Goal: Task Accomplishment & Management: Manage account settings

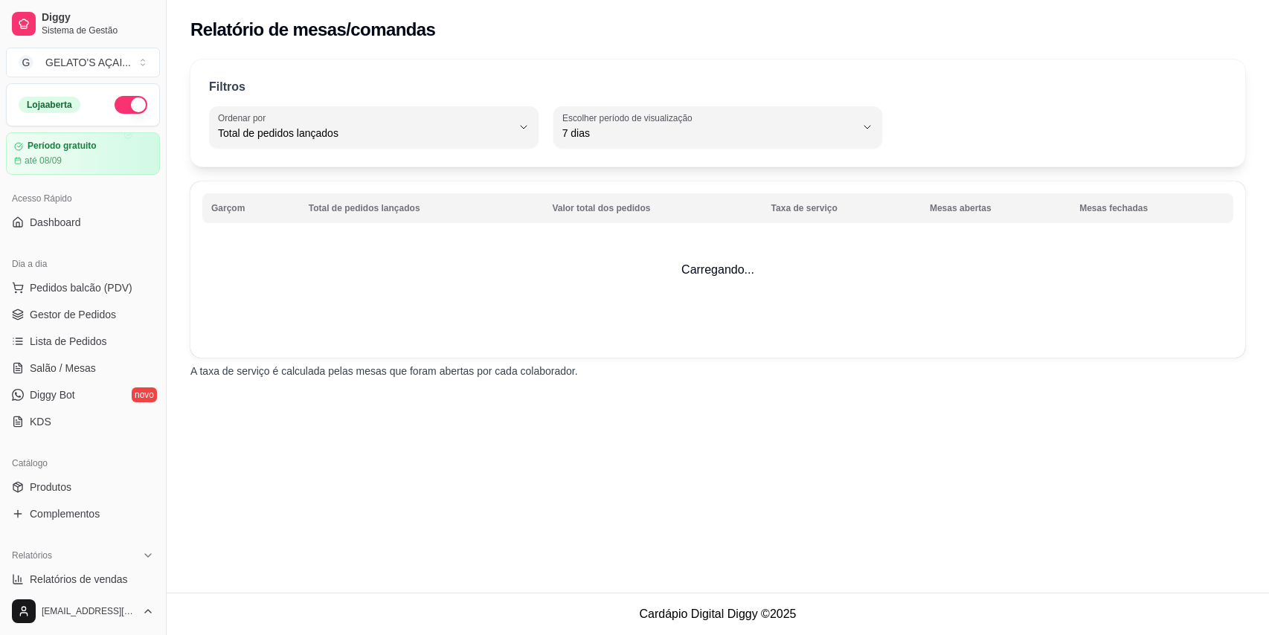
select select "TOTAL_OF_ORDERS"
select select "7"
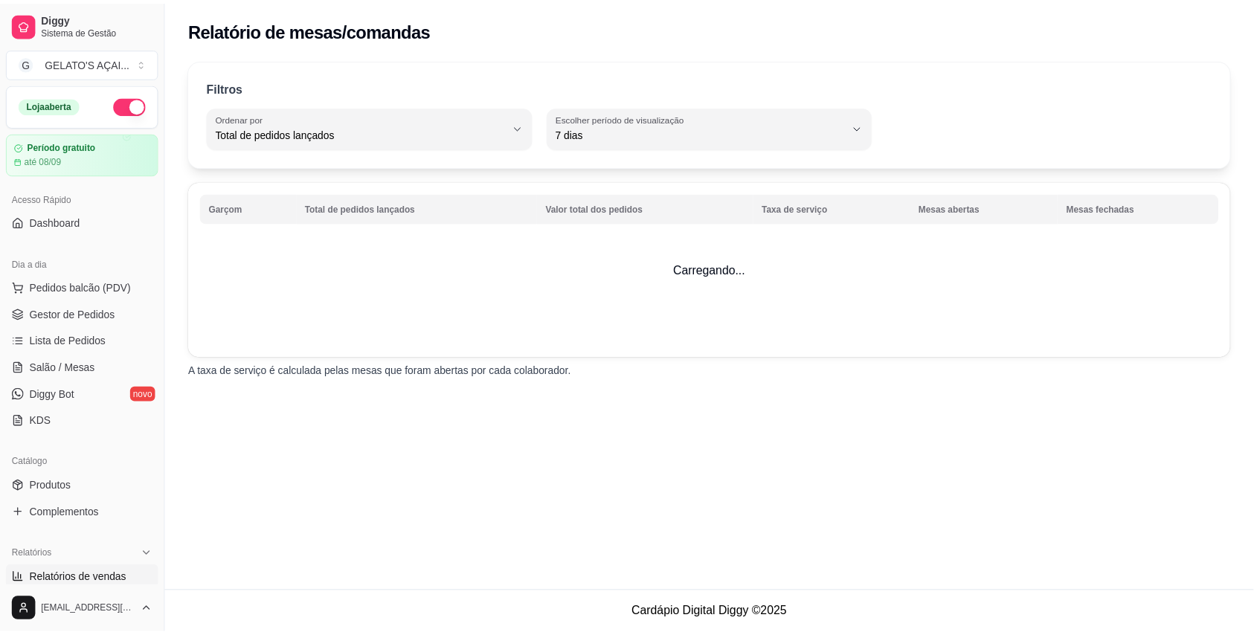
scroll to position [435, 0]
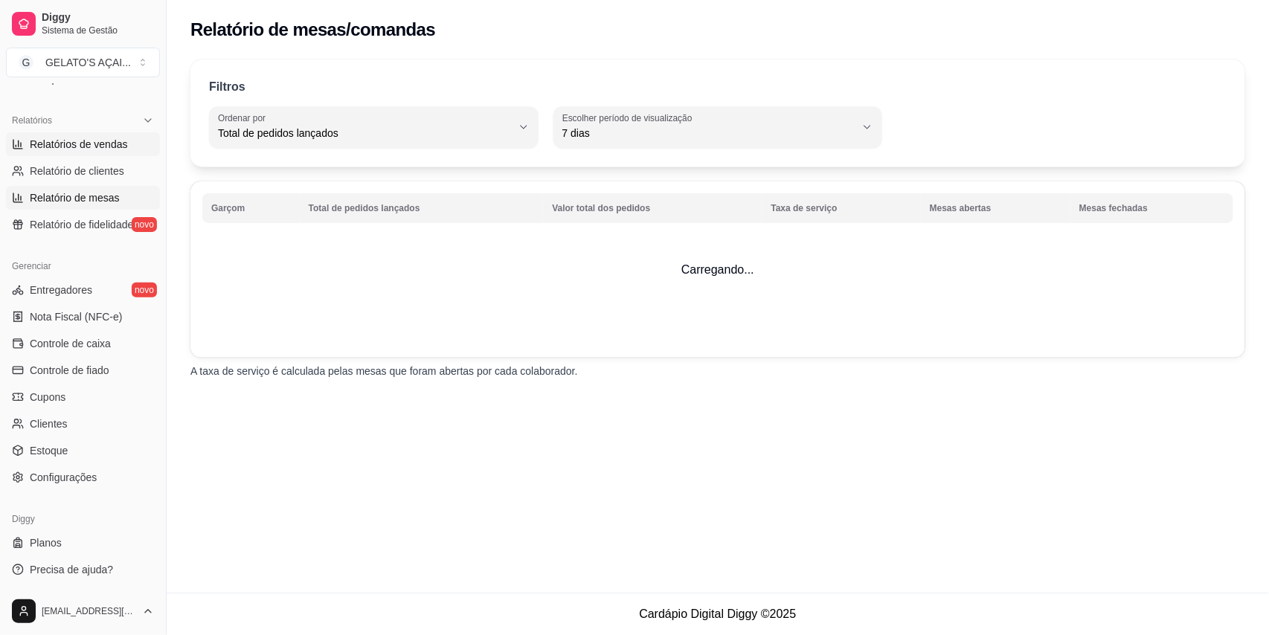
click at [96, 149] on span "Relatórios de vendas" at bounding box center [79, 144] width 98 height 15
select select "ALL"
select select "0"
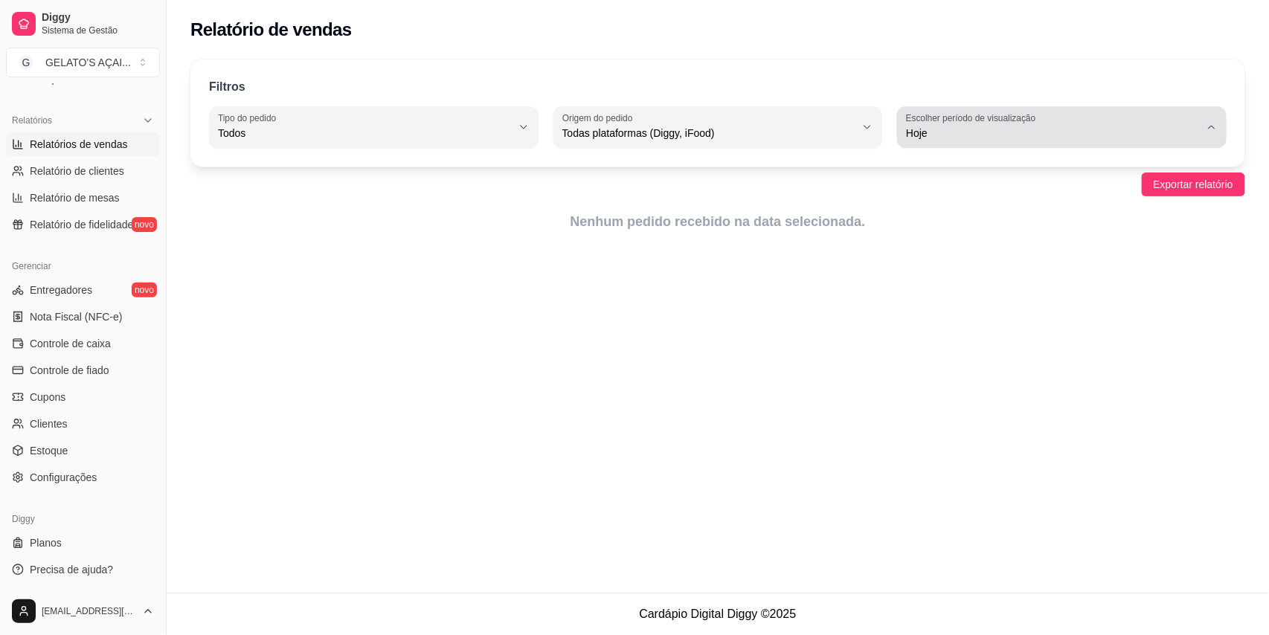
click at [997, 120] on label "Escolher período de visualização" at bounding box center [973, 118] width 135 height 13
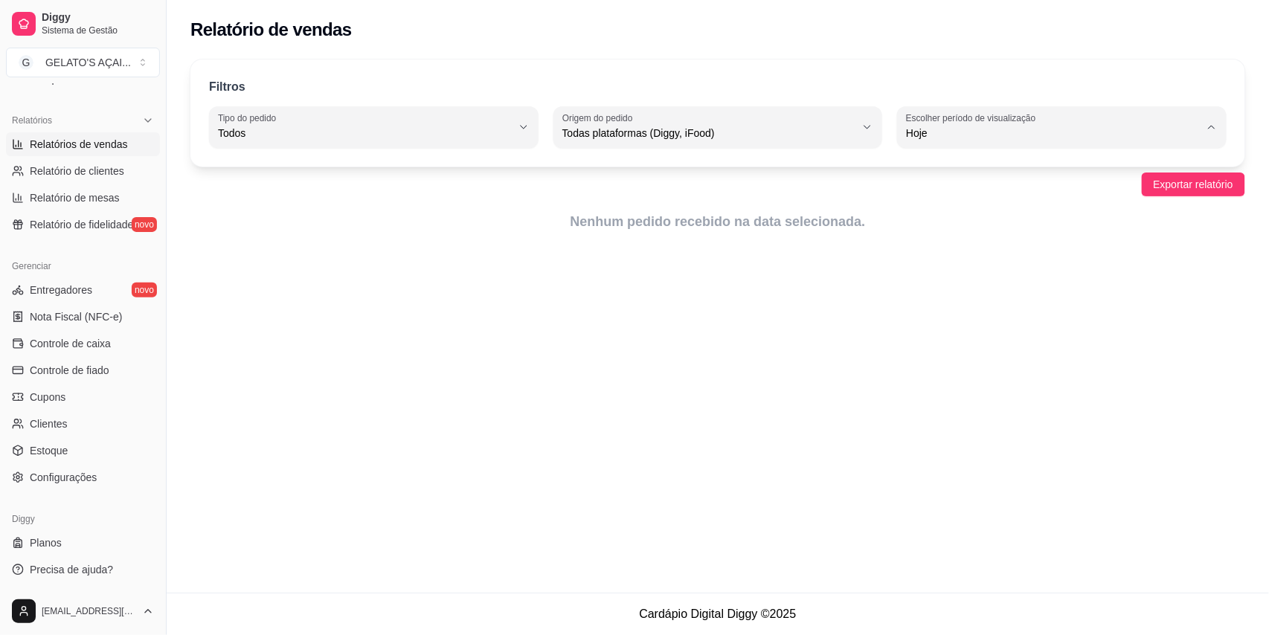
click at [971, 239] on span "15 dias" at bounding box center [1055, 241] width 279 height 14
type input "15"
select select "15"
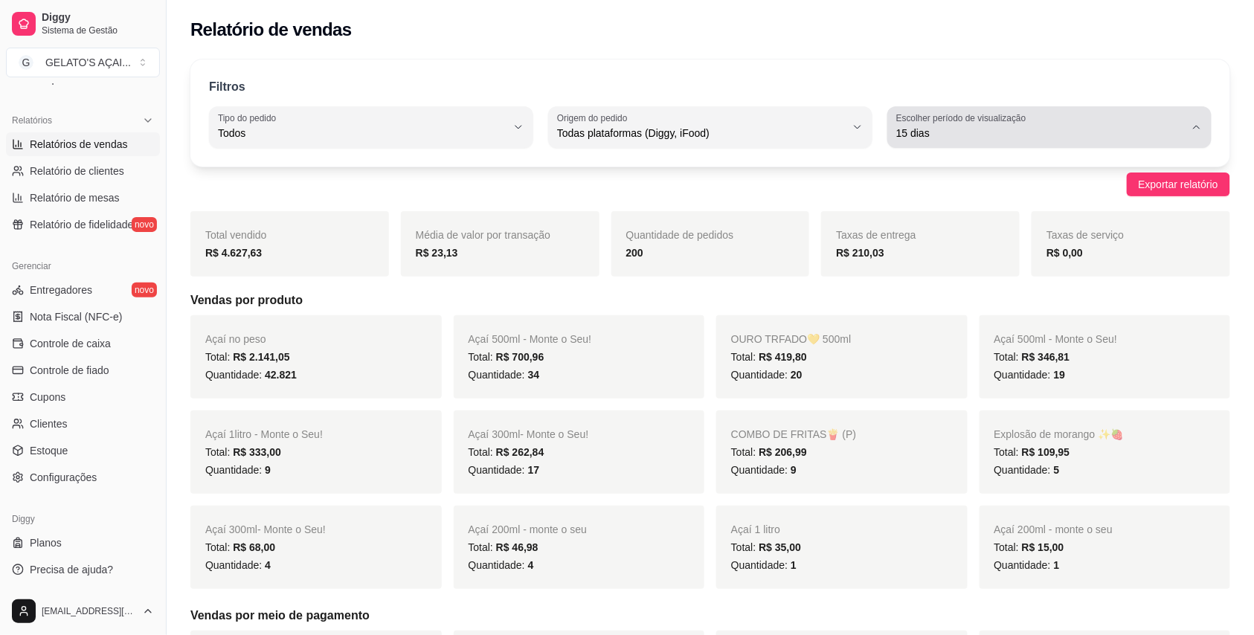
click at [927, 137] on span "15 dias" at bounding box center [1040, 133] width 289 height 15
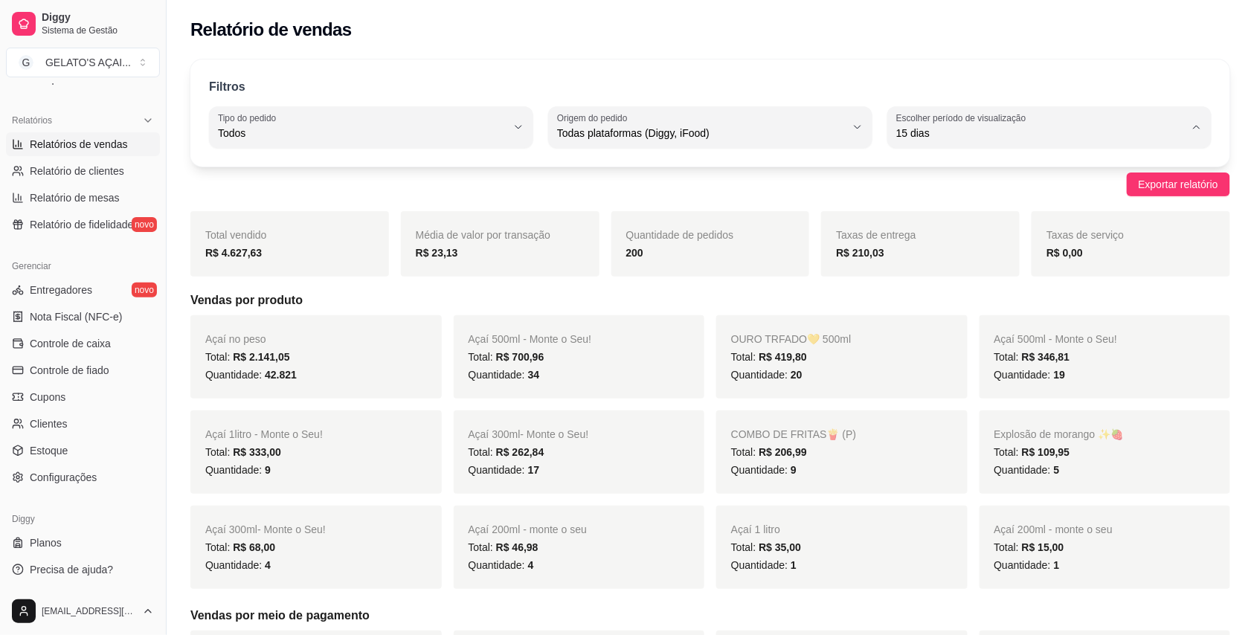
click at [946, 272] on span "30 dias" at bounding box center [1042, 266] width 274 height 14
type input "30"
select select "30"
click at [843, 370] on div "Quantidade: 20" at bounding box center [842, 375] width 222 height 18
click at [795, 366] on div "Total: R$ 419,80" at bounding box center [842, 357] width 222 height 18
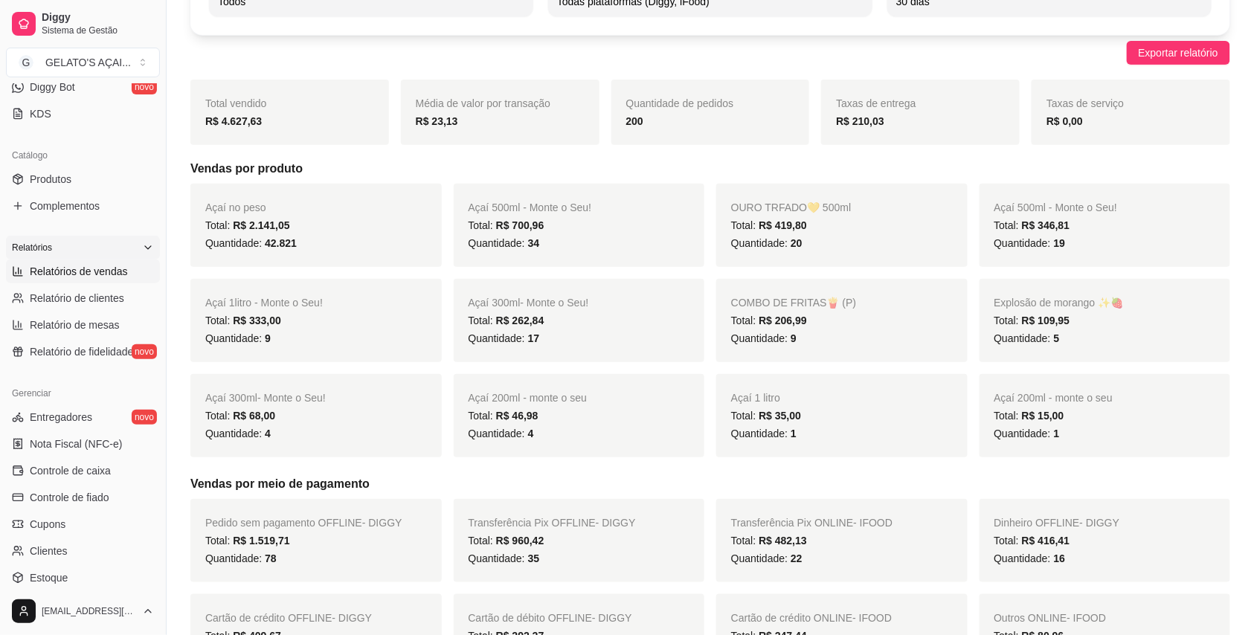
scroll to position [265, 0]
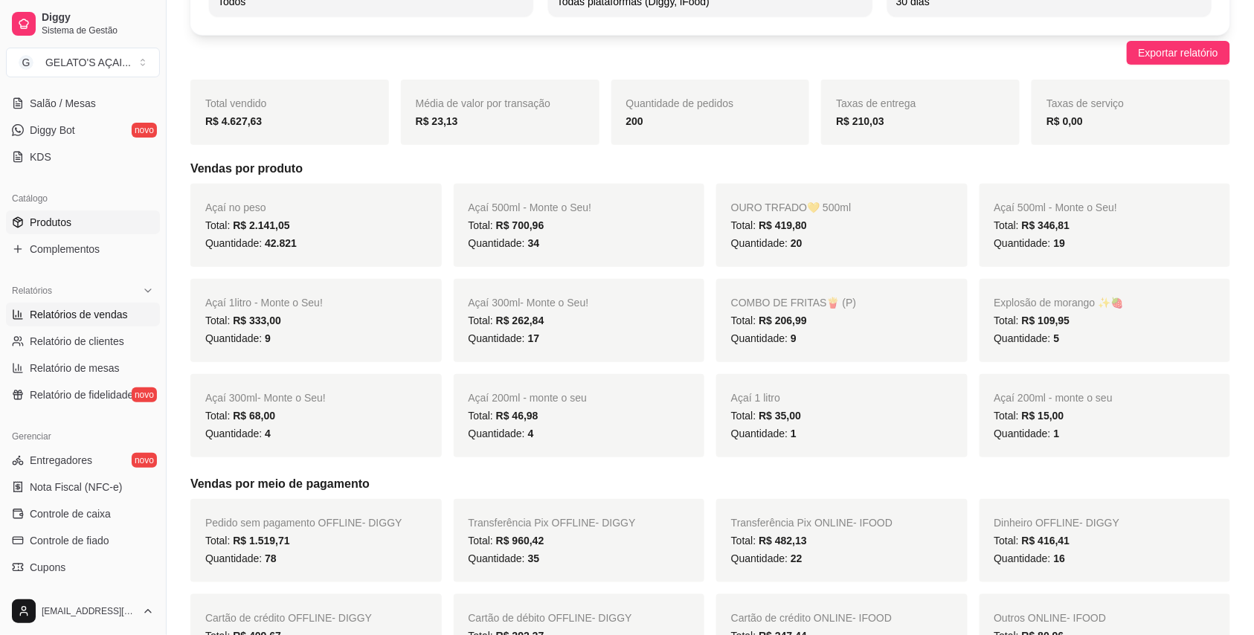
click at [84, 218] on link "Produtos" at bounding box center [83, 222] width 154 height 24
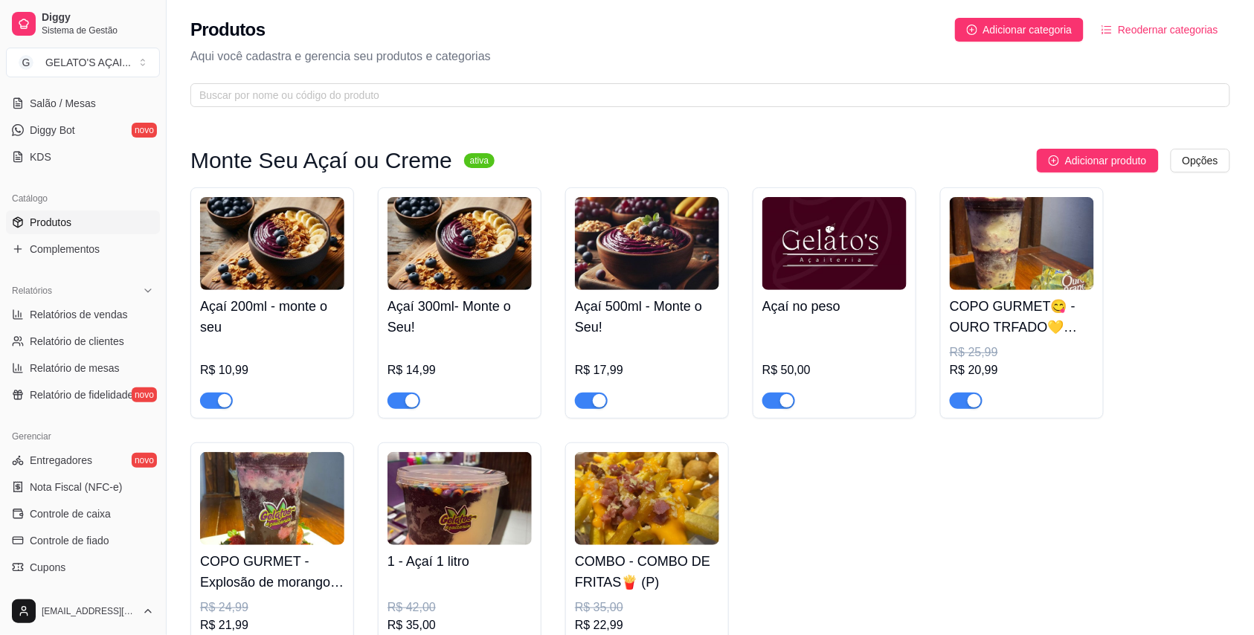
click at [445, 260] on img at bounding box center [459, 243] width 144 height 93
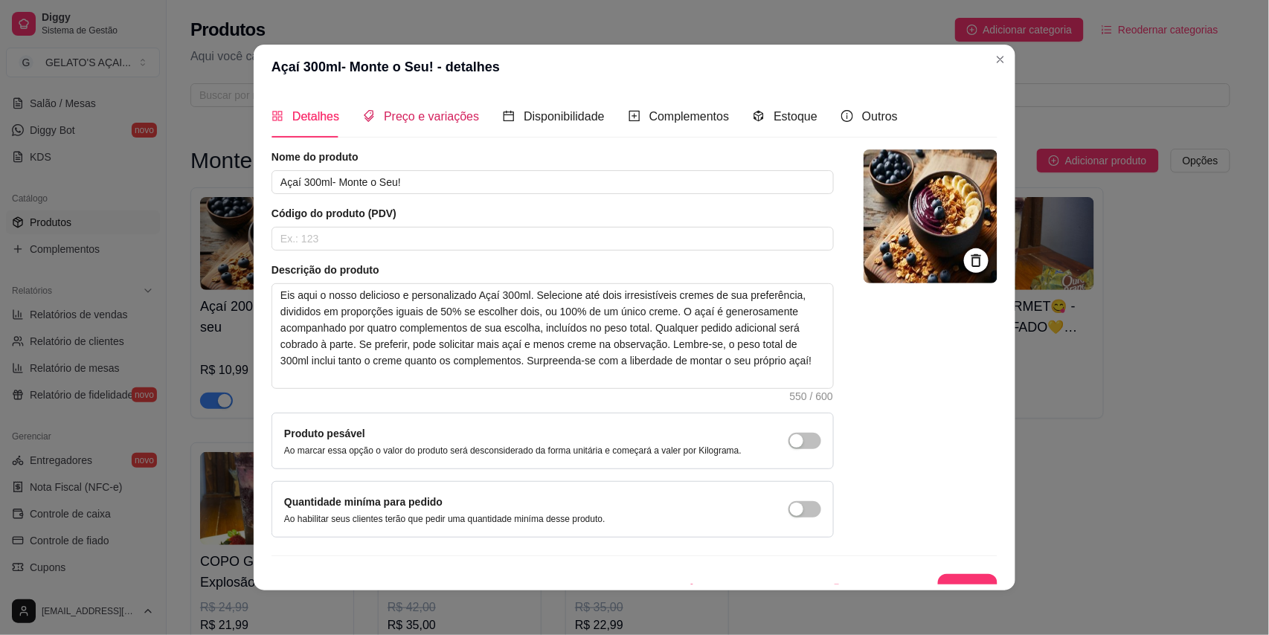
click at [405, 110] on span "Preço e variações" at bounding box center [431, 116] width 95 height 13
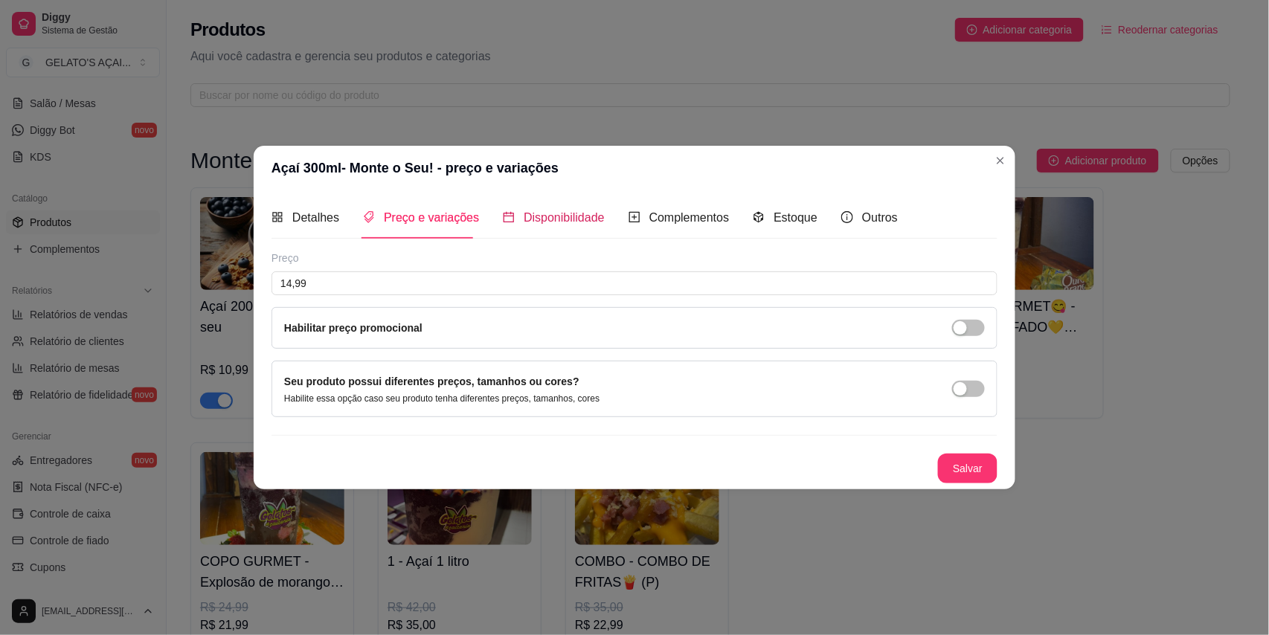
click at [531, 219] on span "Disponibilidade" at bounding box center [564, 217] width 81 height 13
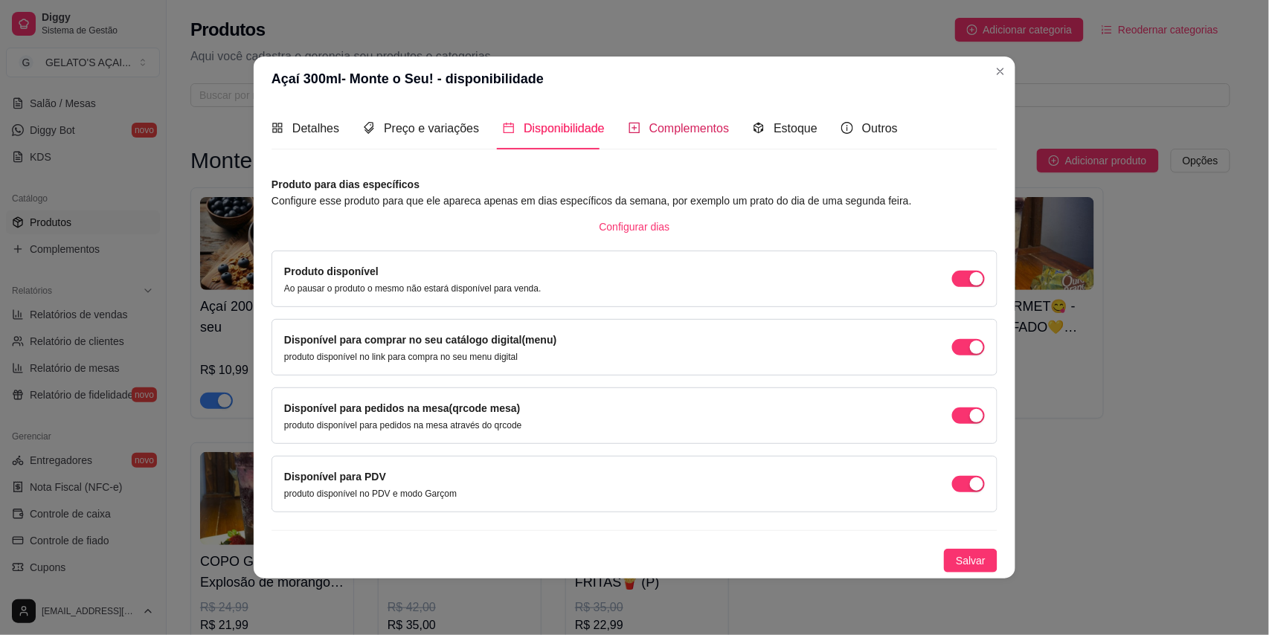
click at [687, 135] on div "Complementos" at bounding box center [678, 128] width 101 height 19
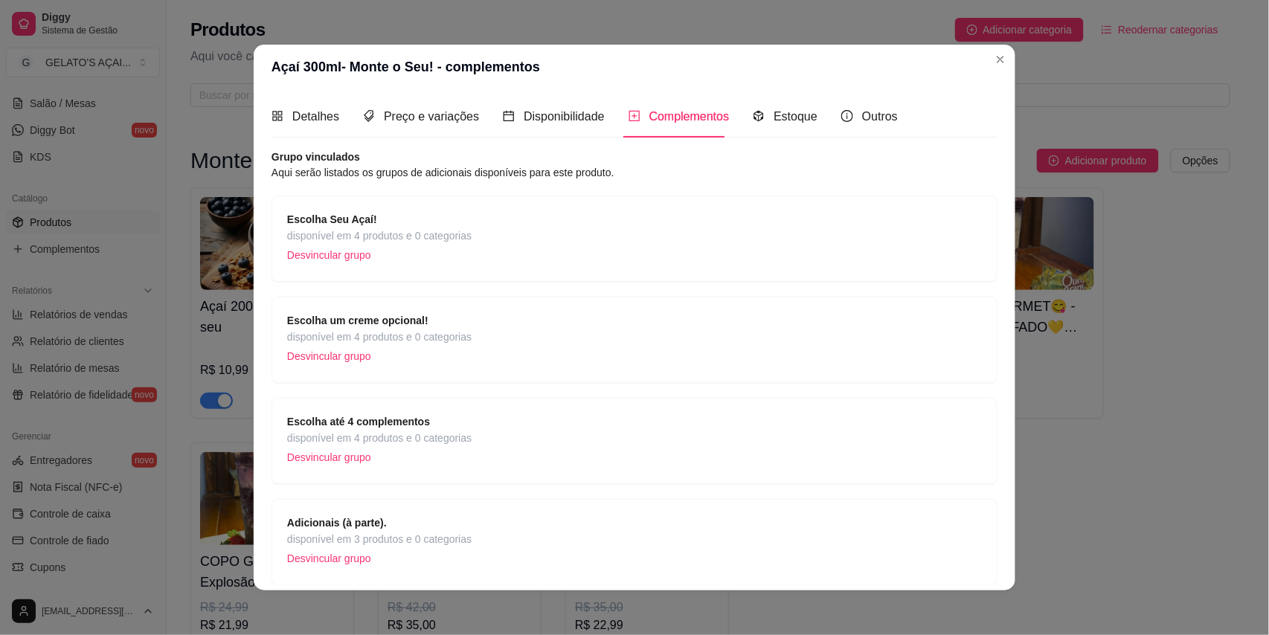
click at [452, 360] on p "Desvincular grupo" at bounding box center [379, 356] width 184 height 22
click at [319, 114] on span "Detalhes" at bounding box center [315, 116] width 47 height 13
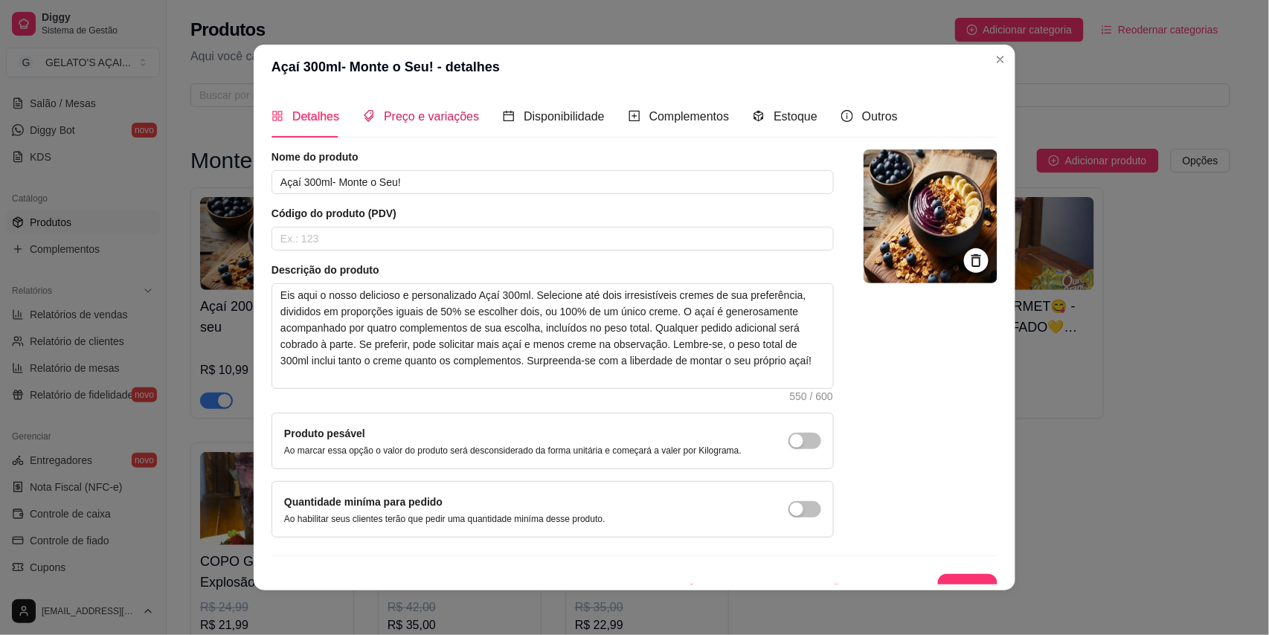
click at [399, 115] on span "Preço e variações" at bounding box center [431, 116] width 95 height 13
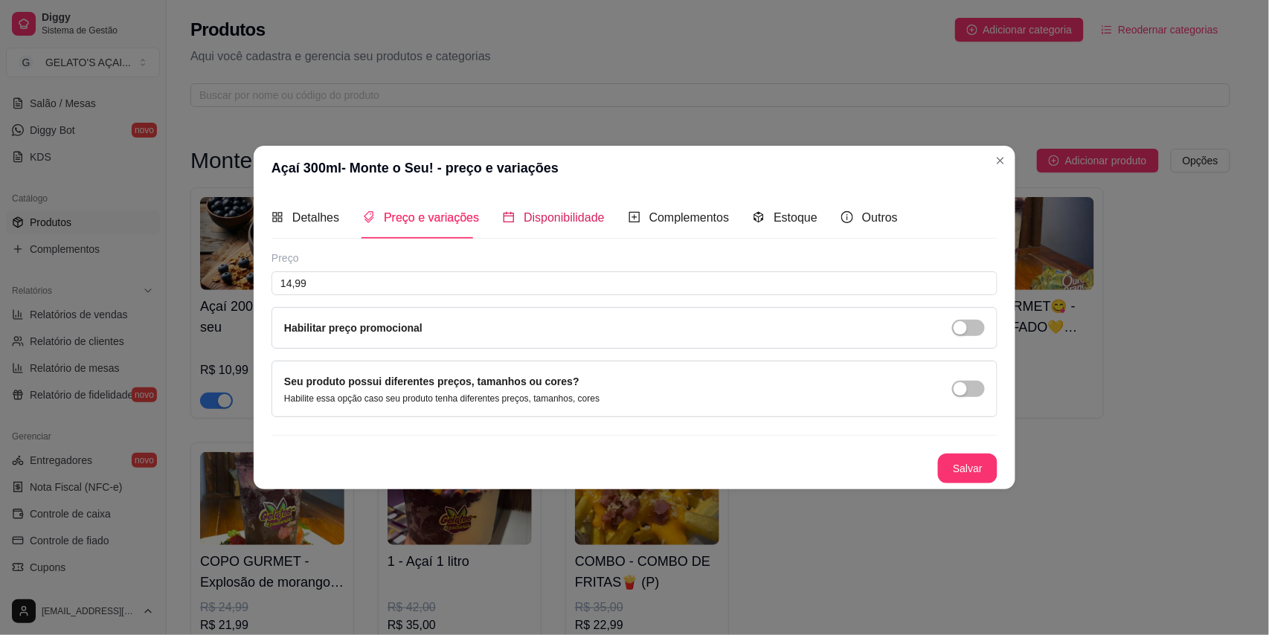
click at [552, 213] on span "Disponibilidade" at bounding box center [564, 217] width 81 height 13
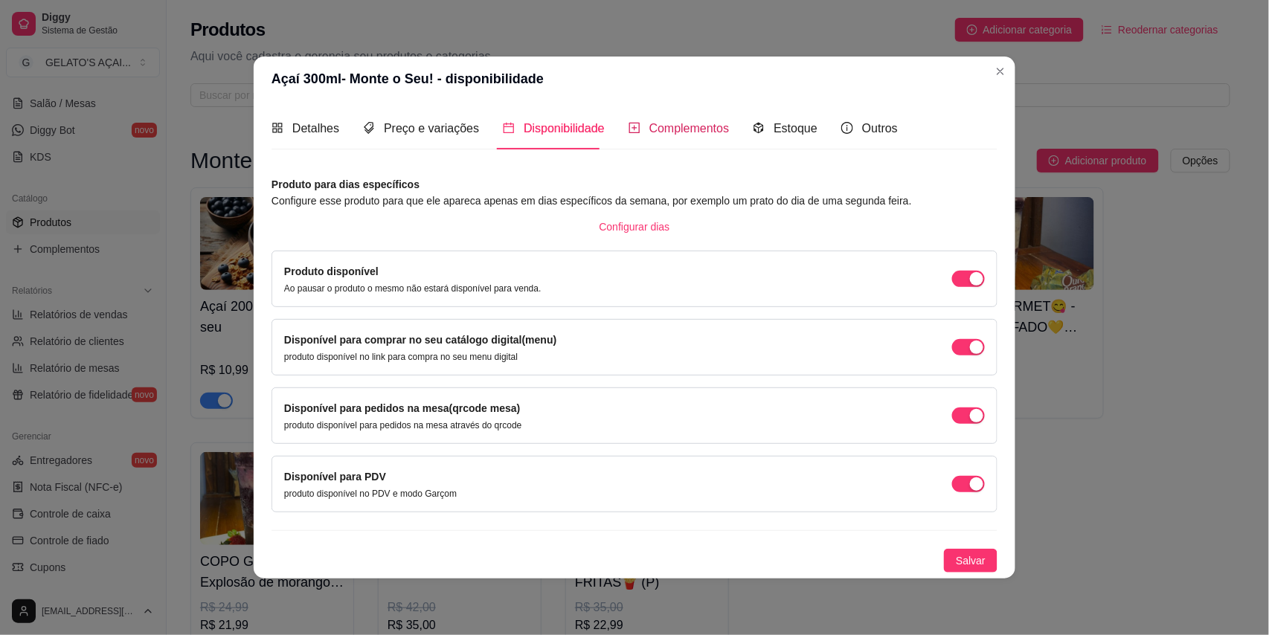
click at [669, 129] on span "Complementos" at bounding box center [689, 128] width 80 height 13
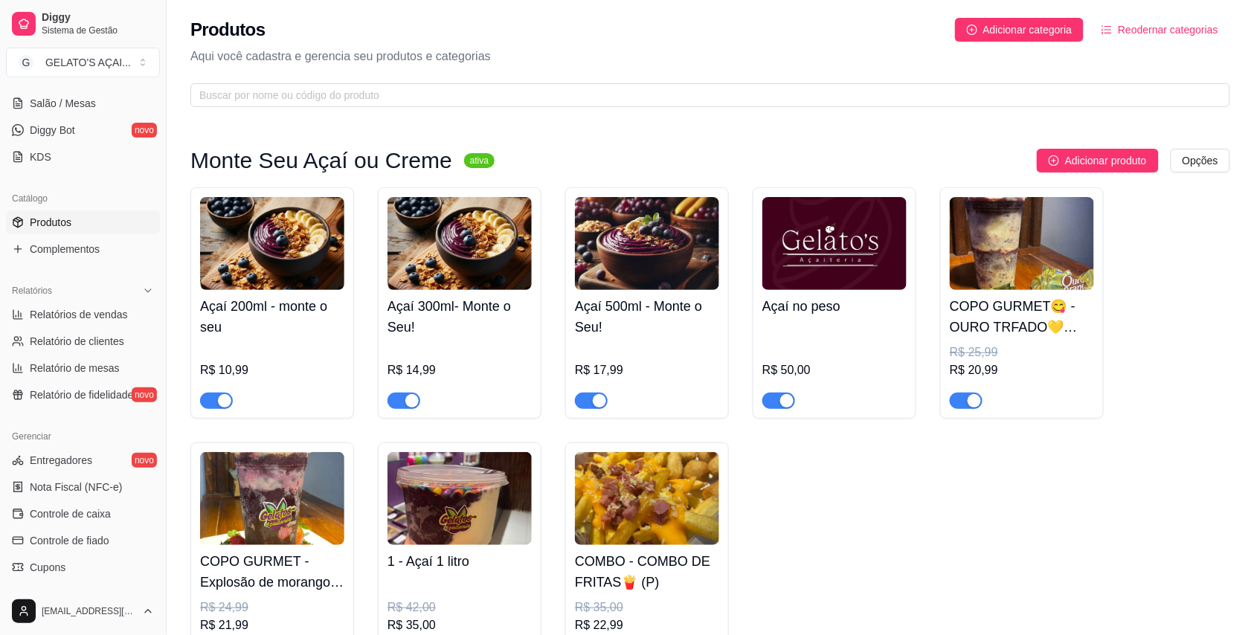
click at [278, 281] on img at bounding box center [272, 243] width 144 height 93
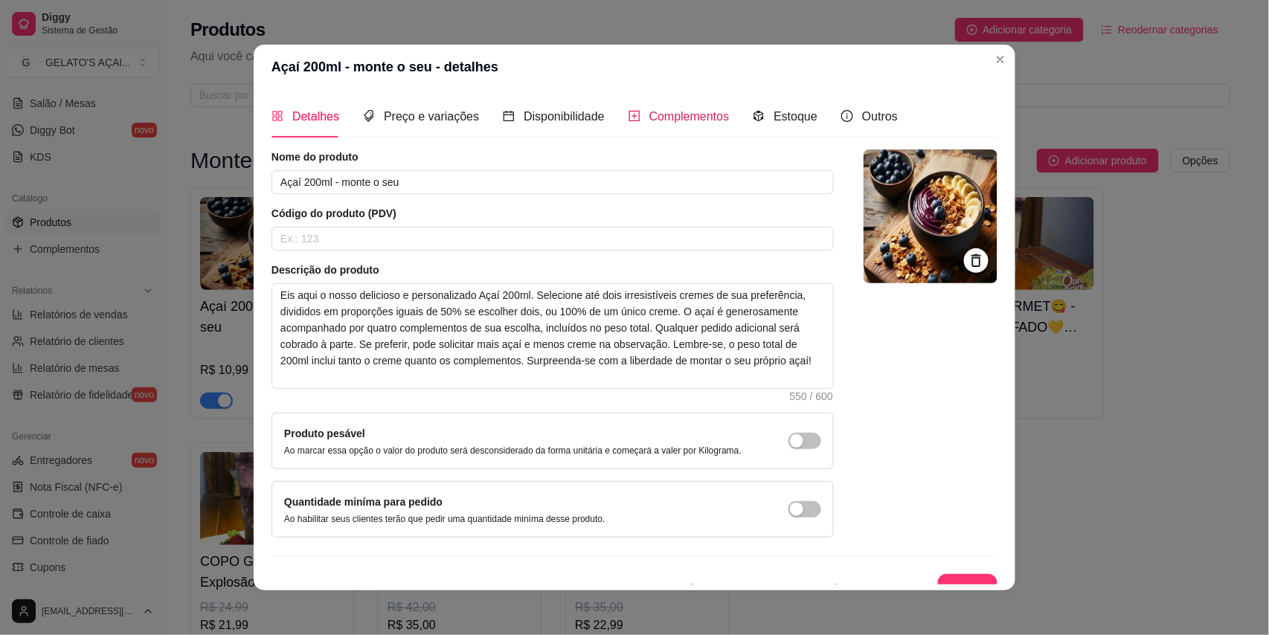
click at [649, 114] on span "Complementos" at bounding box center [689, 116] width 80 height 13
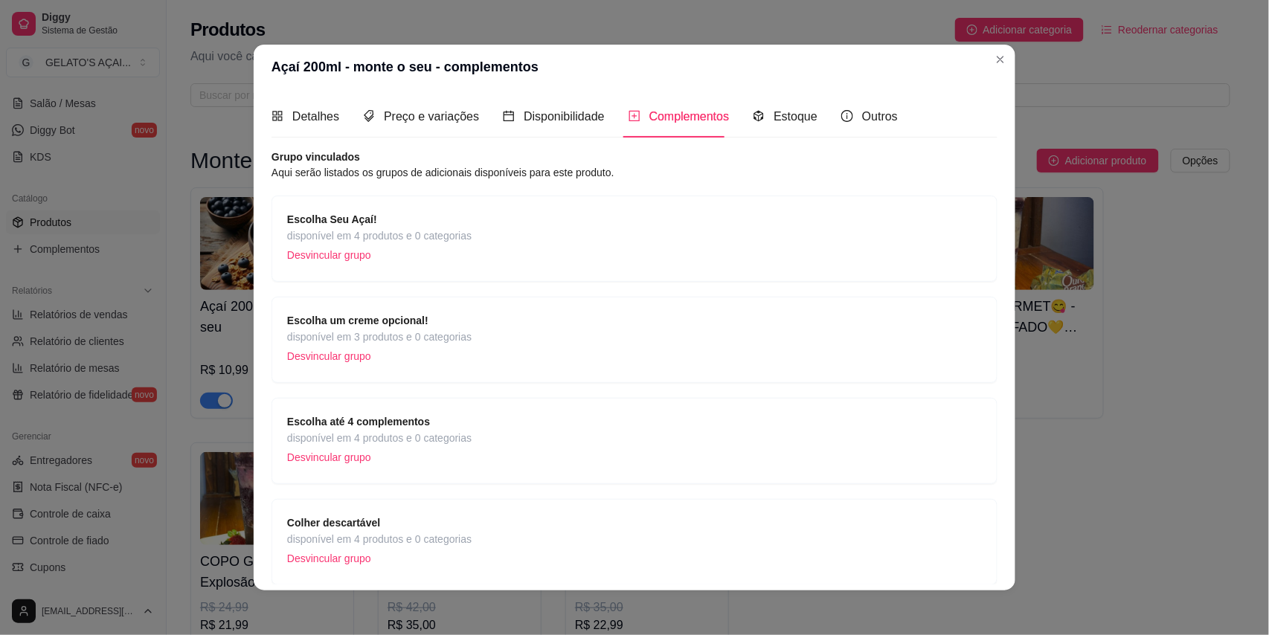
click at [373, 321] on strong "Escolha um creme opcional!" at bounding box center [357, 321] width 141 height 12
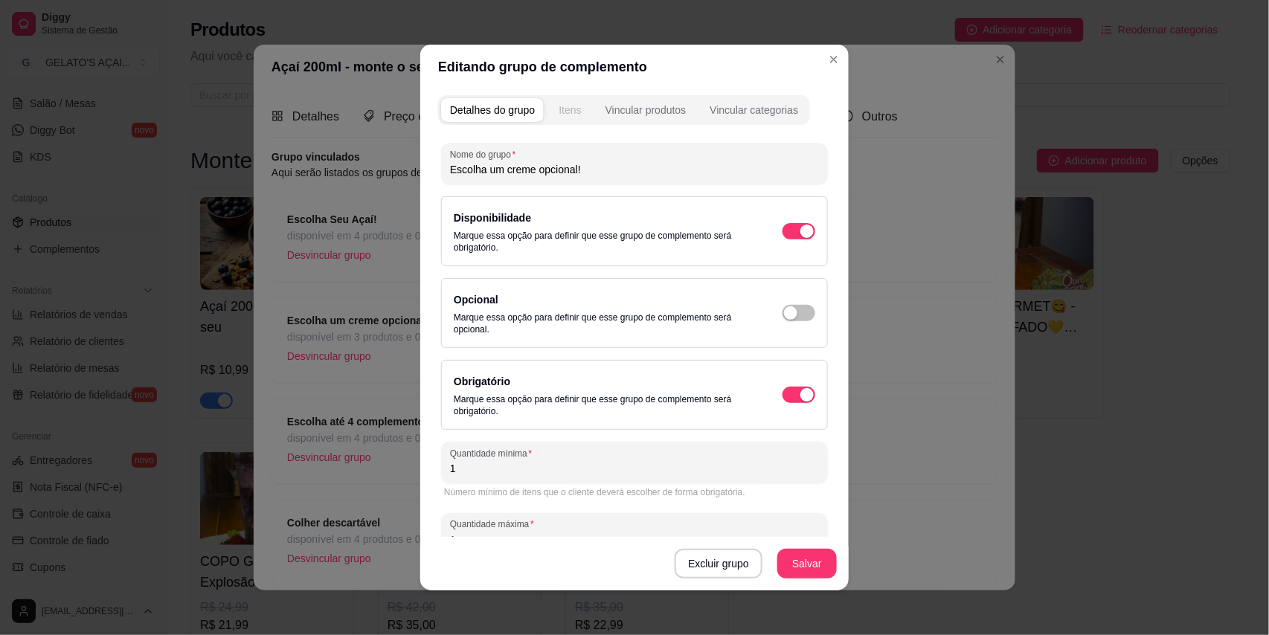
click at [559, 106] on div "Itens" at bounding box center [570, 110] width 22 height 15
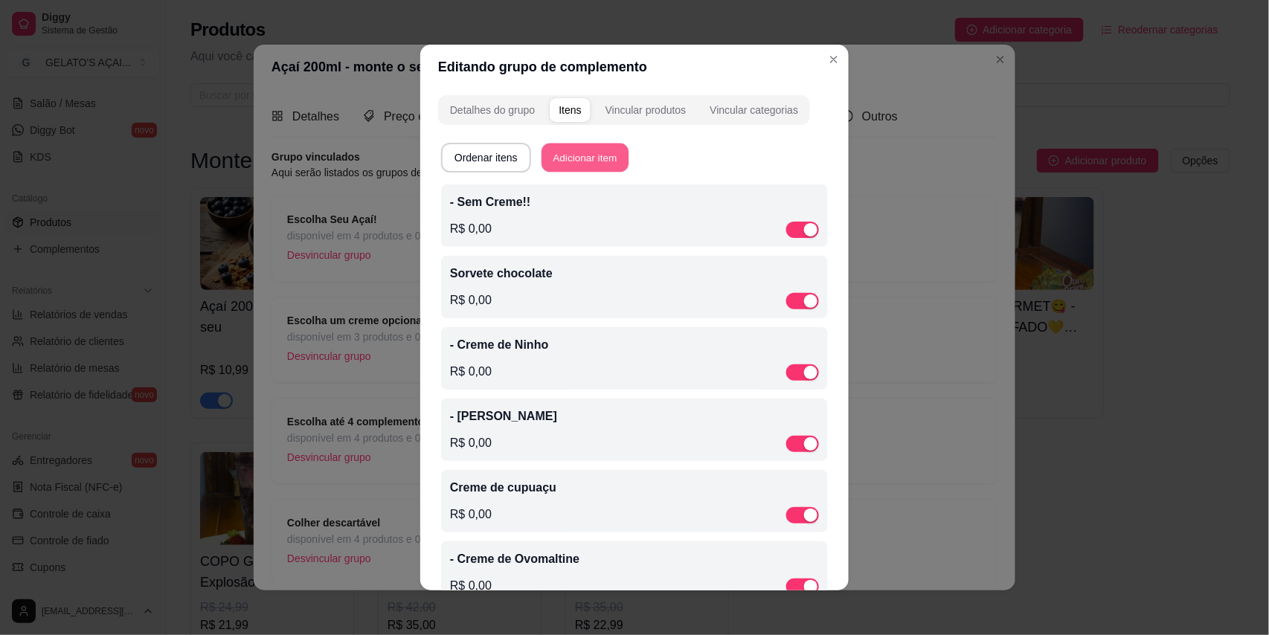
click at [601, 150] on button "Adicionar item" at bounding box center [584, 158] width 87 height 29
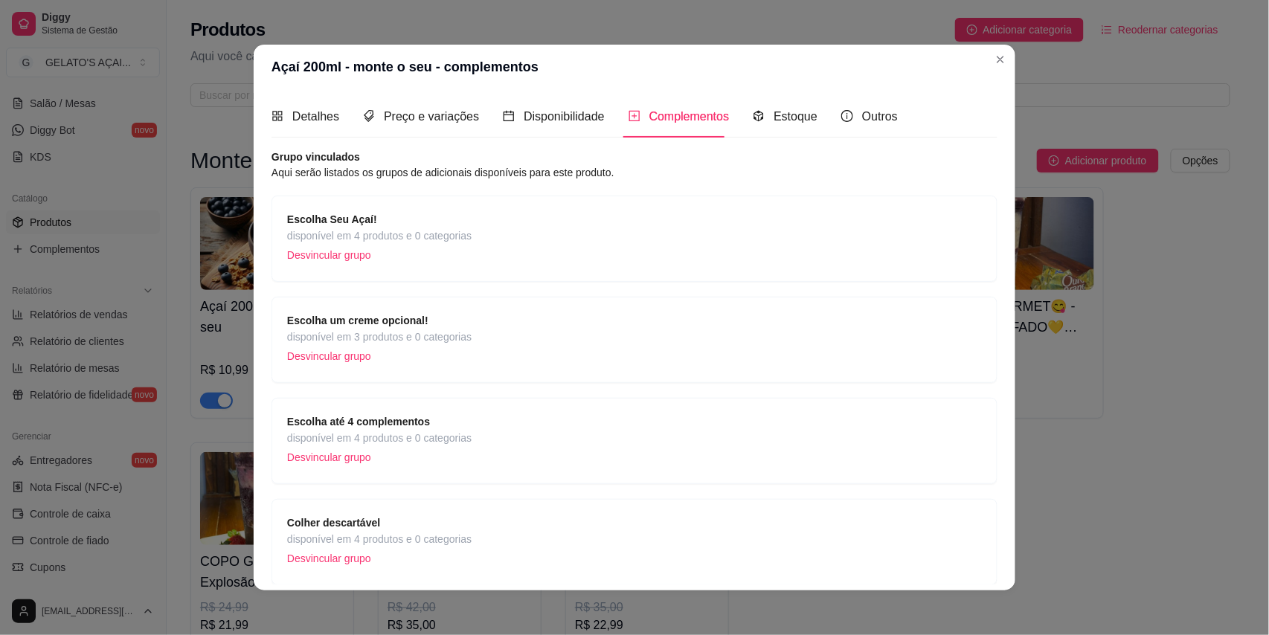
click at [430, 351] on p "Desvincular grupo" at bounding box center [379, 356] width 184 height 22
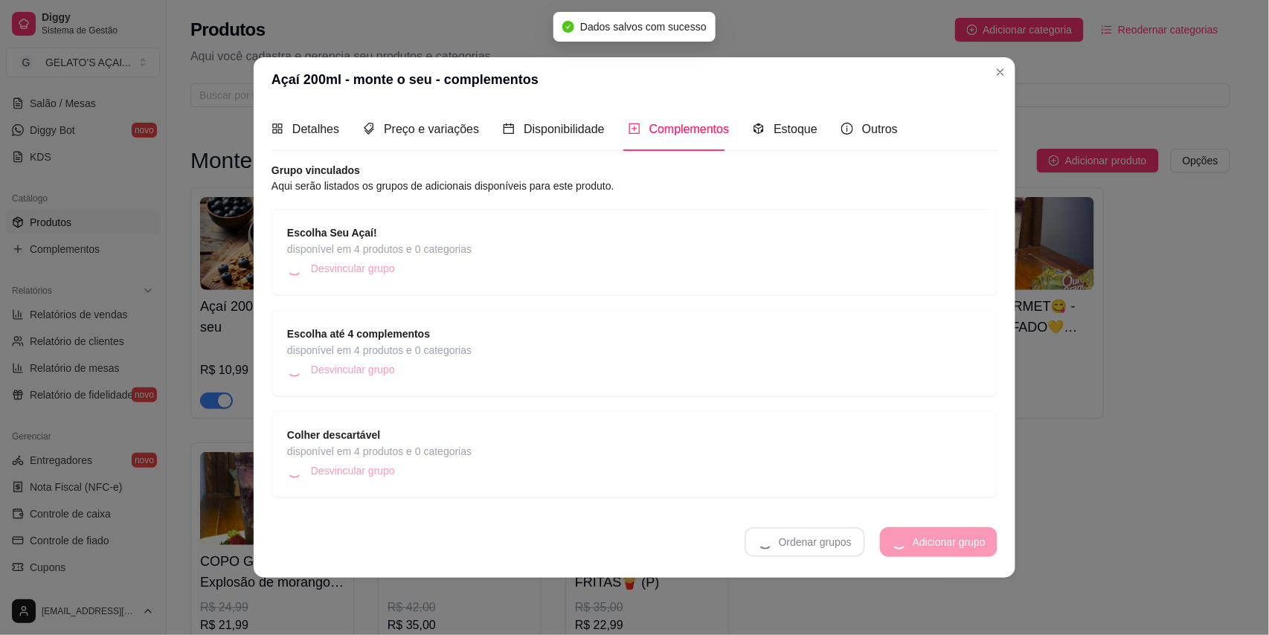
click at [534, 340] on div "Escolha até 4 complementos disponível em 4 produtos e 0 categorias Desvincular …" at bounding box center [634, 353] width 695 height 55
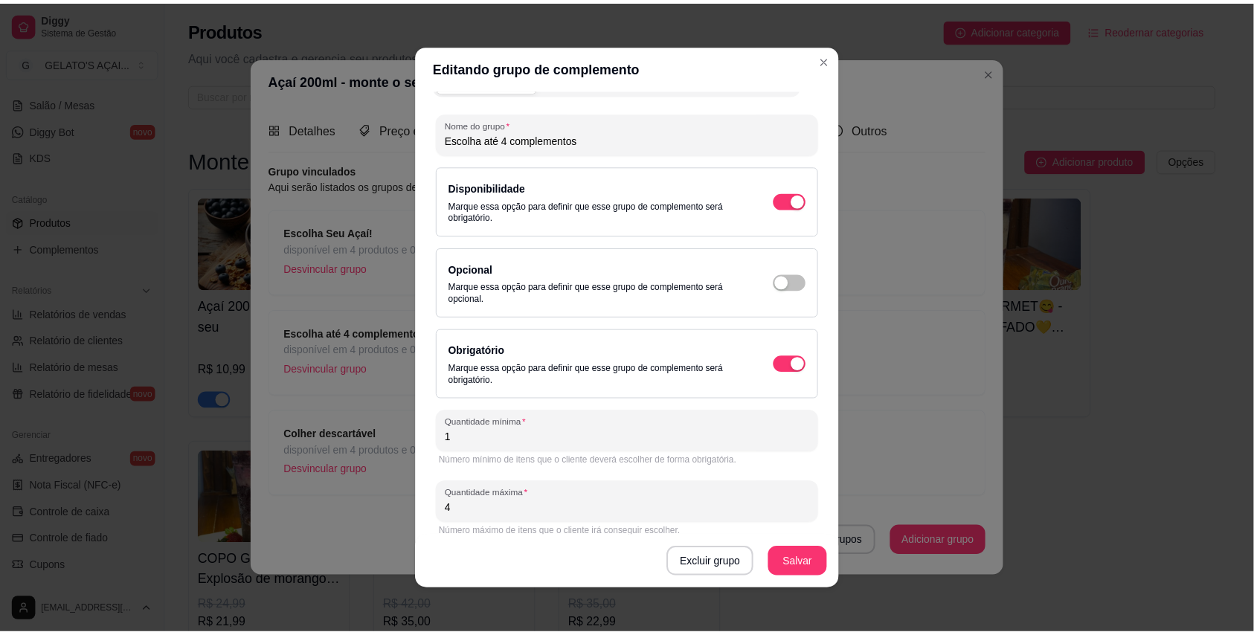
scroll to position [45, 0]
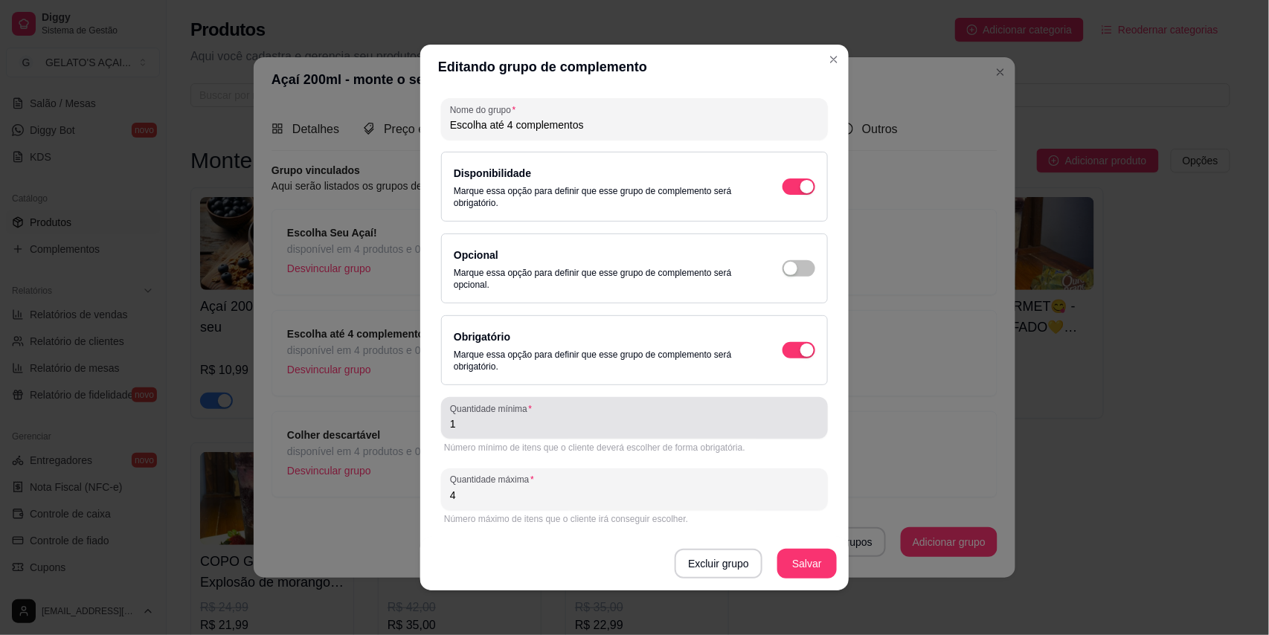
click at [461, 434] on div "Quantidade mínima 1" at bounding box center [634, 418] width 387 height 42
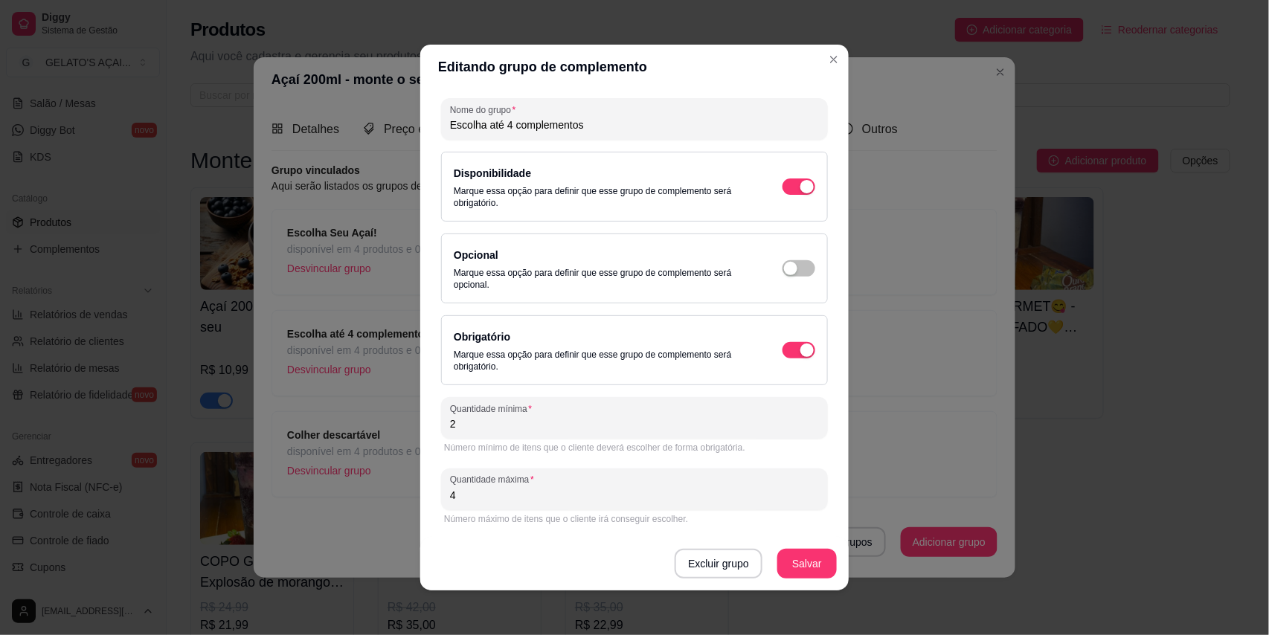
type input "2"
click at [812, 567] on button "Salvar" at bounding box center [806, 564] width 59 height 30
drag, startPoint x: 817, startPoint y: 51, endPoint x: 825, endPoint y: 52, distance: 8.3
click at [818, 51] on section "Editando grupo de complemento Detalhes do grupo Itens Vincular produtos Vincula…" at bounding box center [634, 318] width 428 height 546
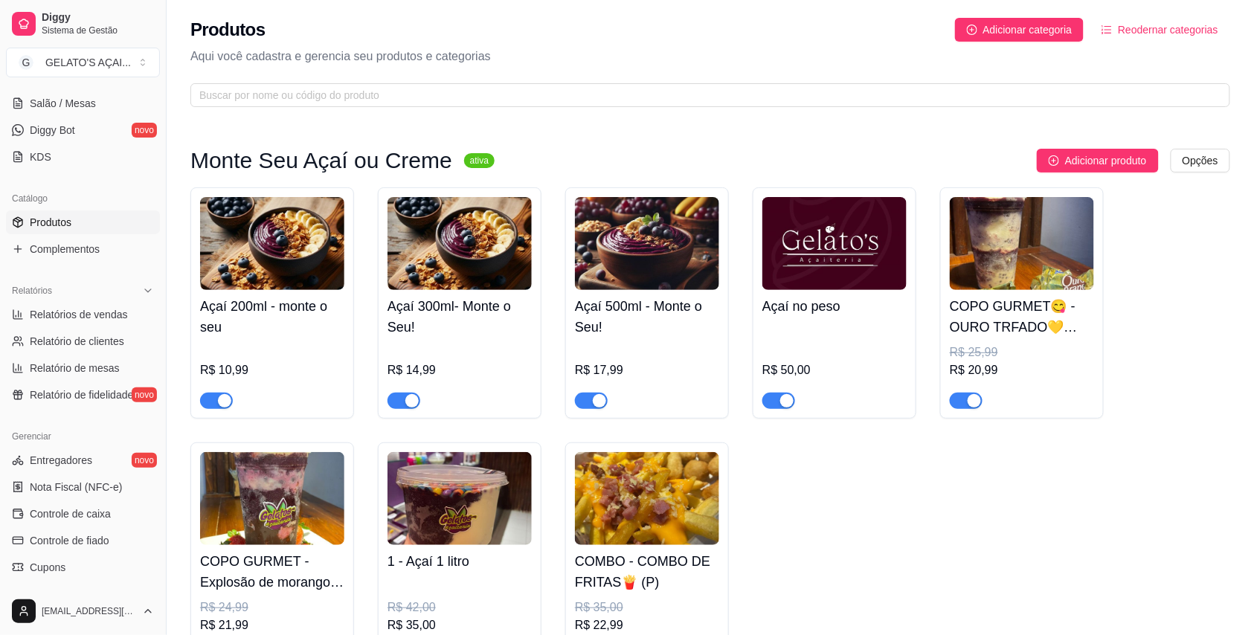
scroll to position [0, 0]
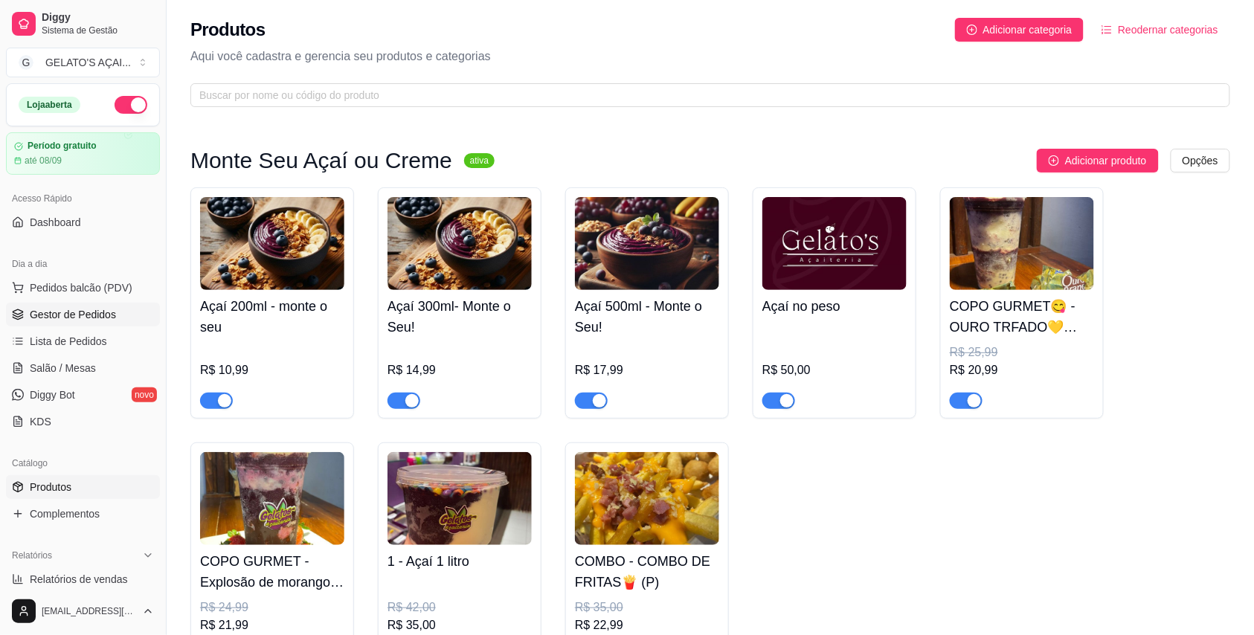
click at [62, 314] on span "Gestor de Pedidos" at bounding box center [73, 314] width 86 height 15
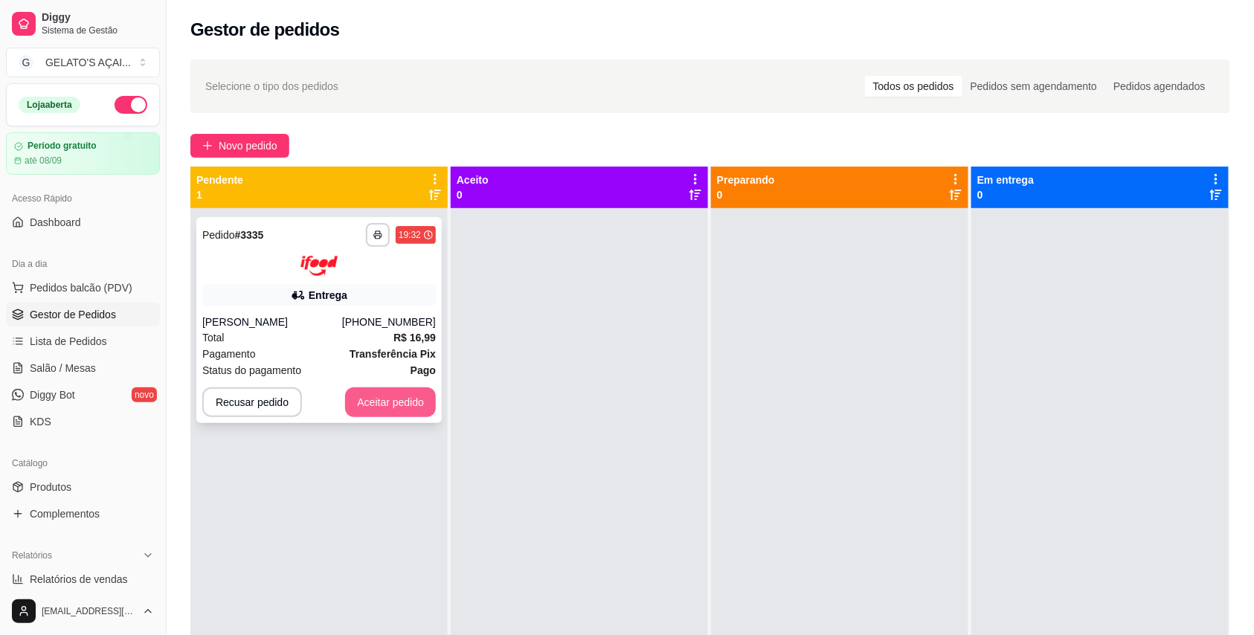
click at [402, 415] on button "Aceitar pedido" at bounding box center [390, 402] width 91 height 30
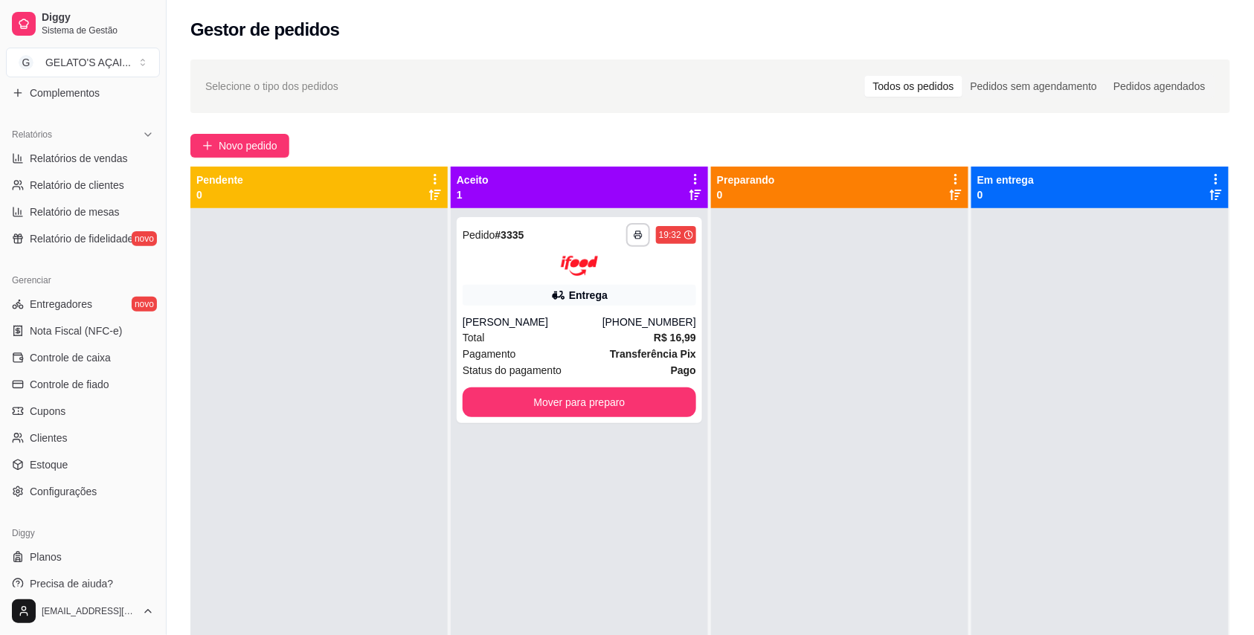
scroll to position [435, 0]
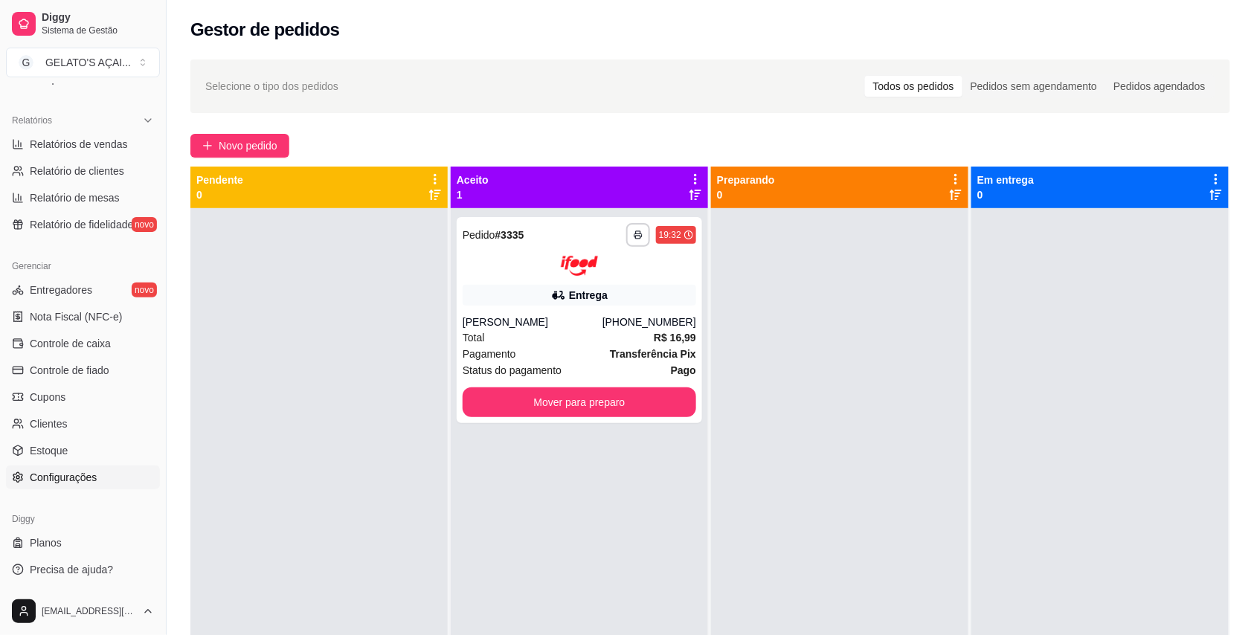
click at [85, 474] on span "Configurações" at bounding box center [63, 477] width 67 height 15
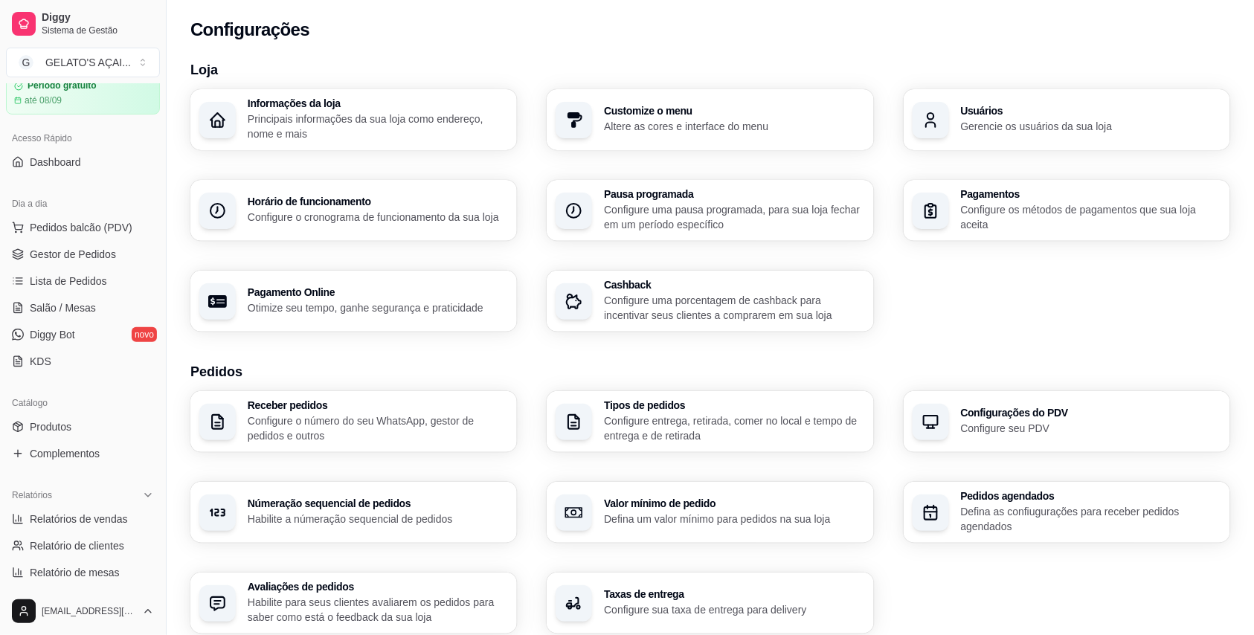
scroll to position [39, 0]
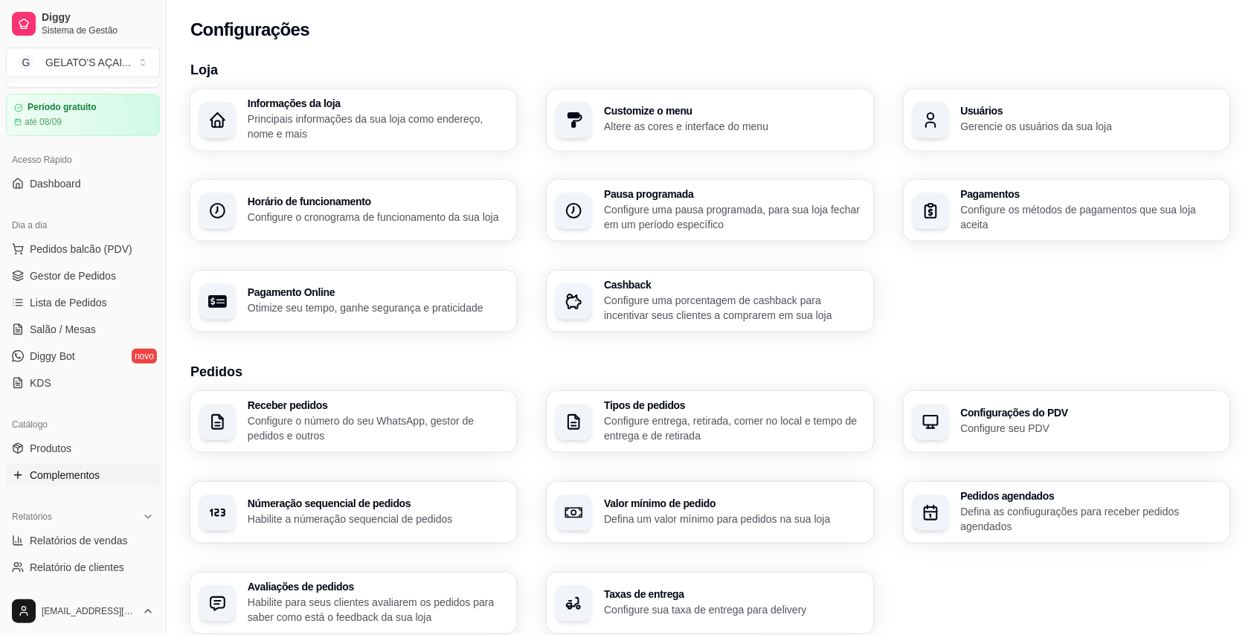
click at [97, 482] on span "Complementos" at bounding box center [65, 475] width 70 height 15
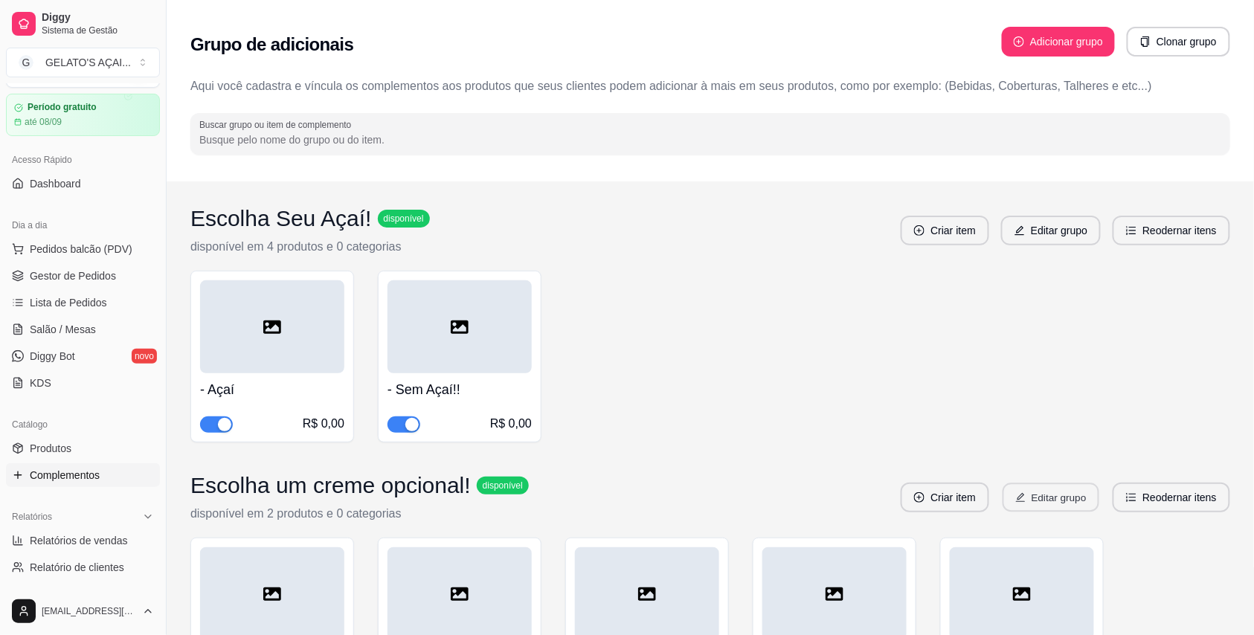
click at [1062, 501] on button "Editar grupo" at bounding box center [1051, 497] width 97 height 29
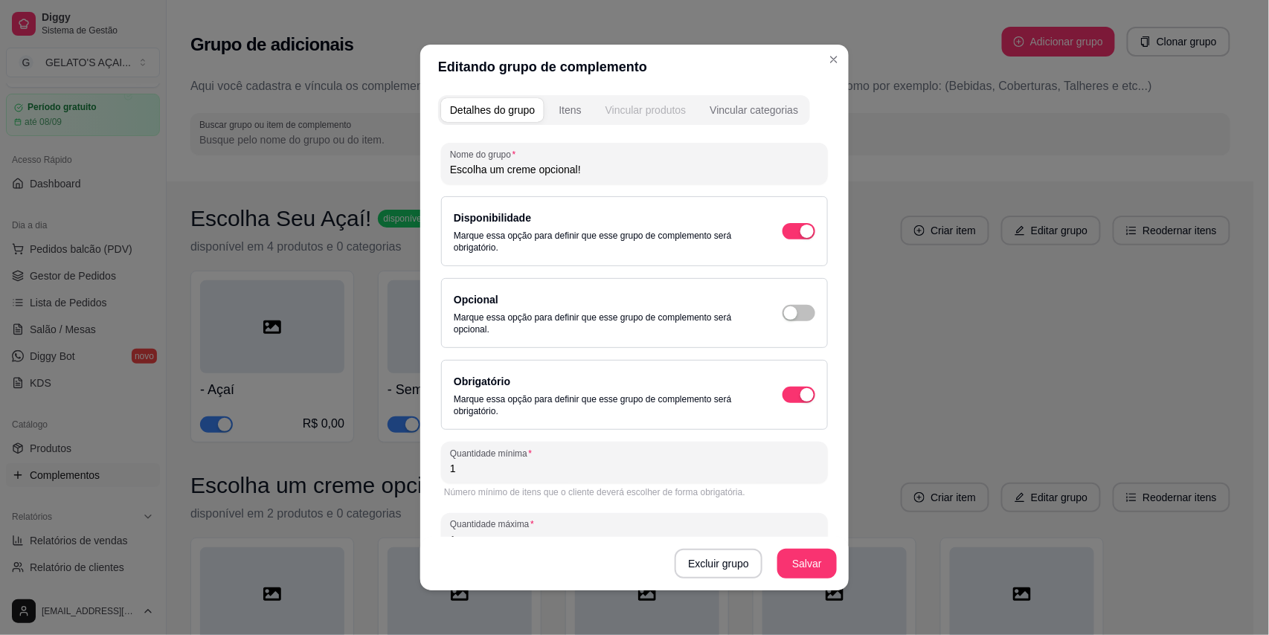
click at [622, 113] on div "Vincular produtos" at bounding box center [645, 110] width 81 height 15
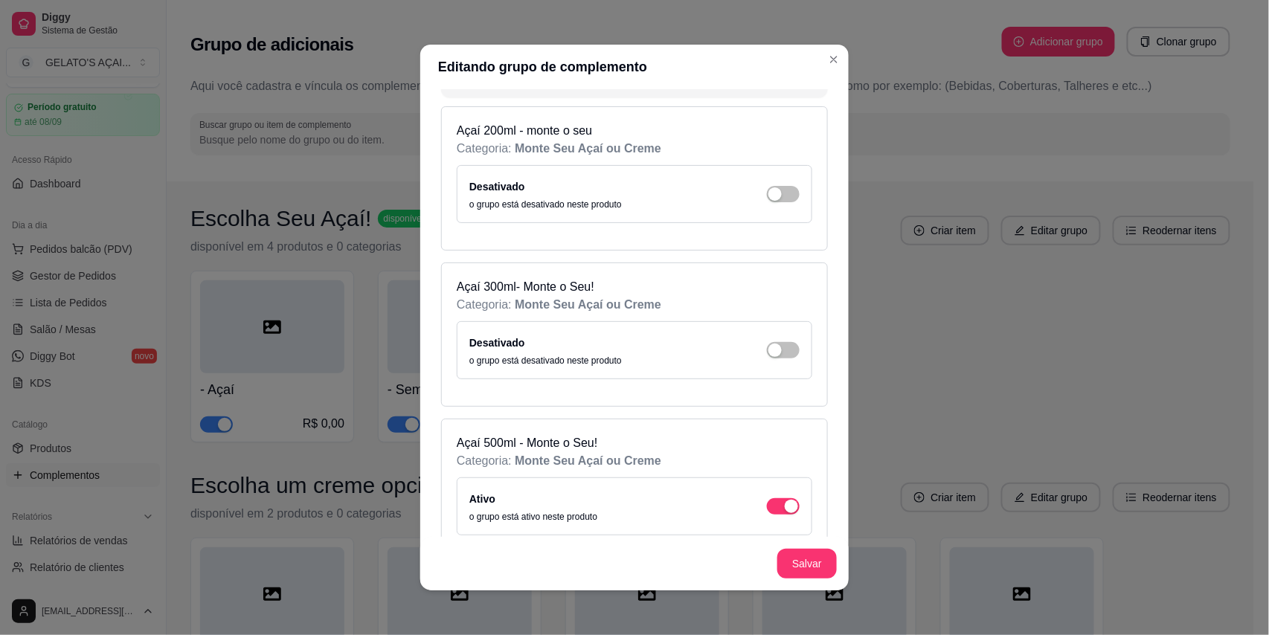
scroll to position [265, 0]
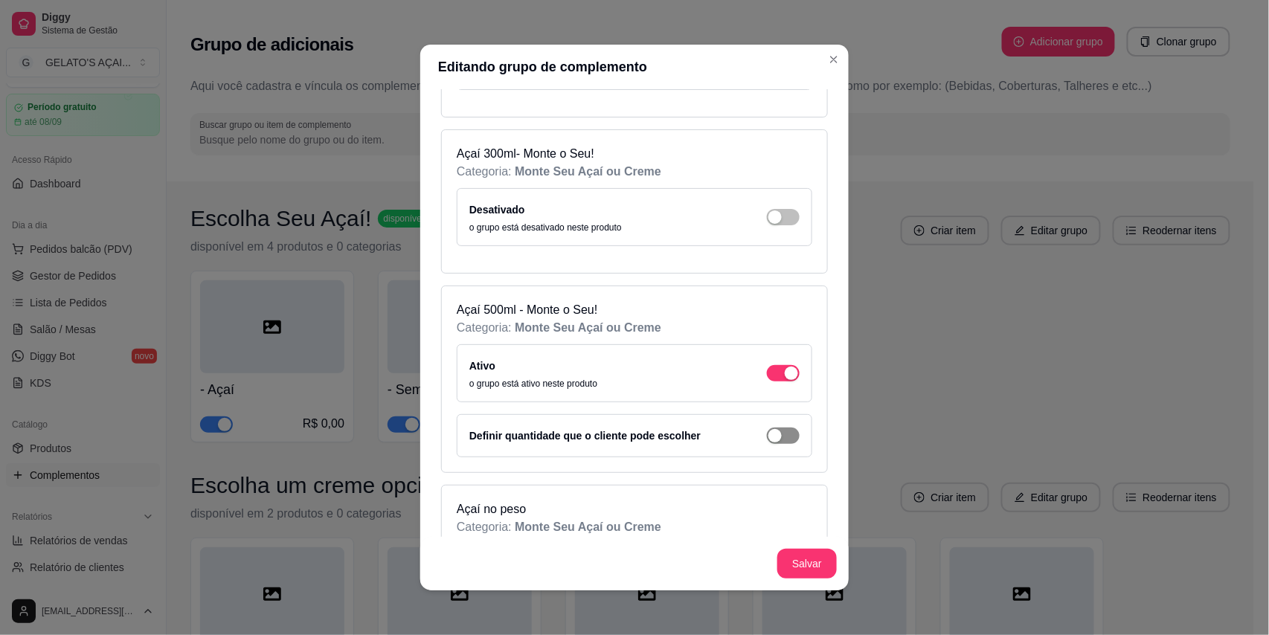
click at [767, 441] on button "button" at bounding box center [783, 436] width 33 height 16
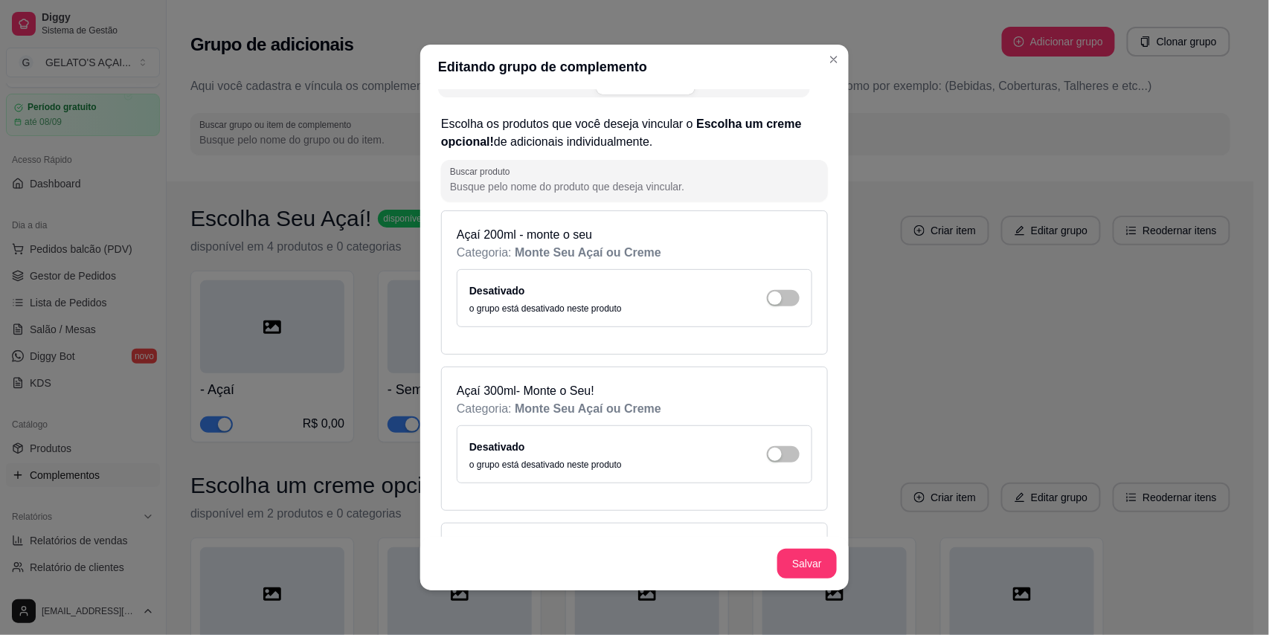
scroll to position [0, 0]
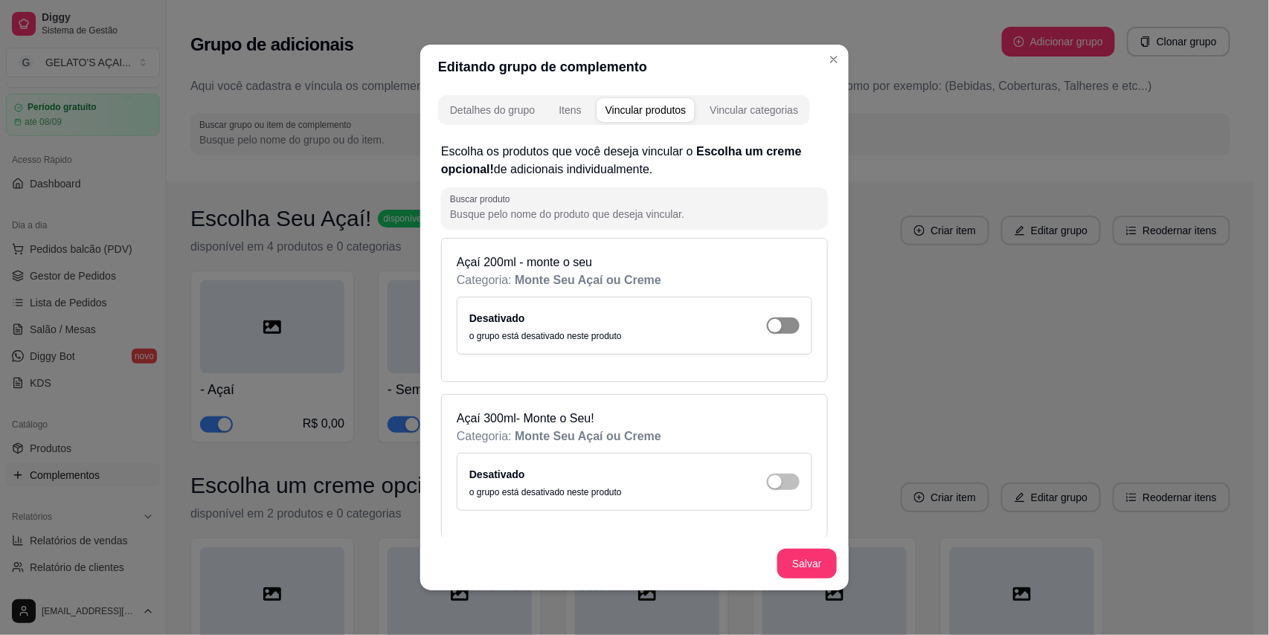
click at [767, 328] on button "button" at bounding box center [783, 326] width 33 height 16
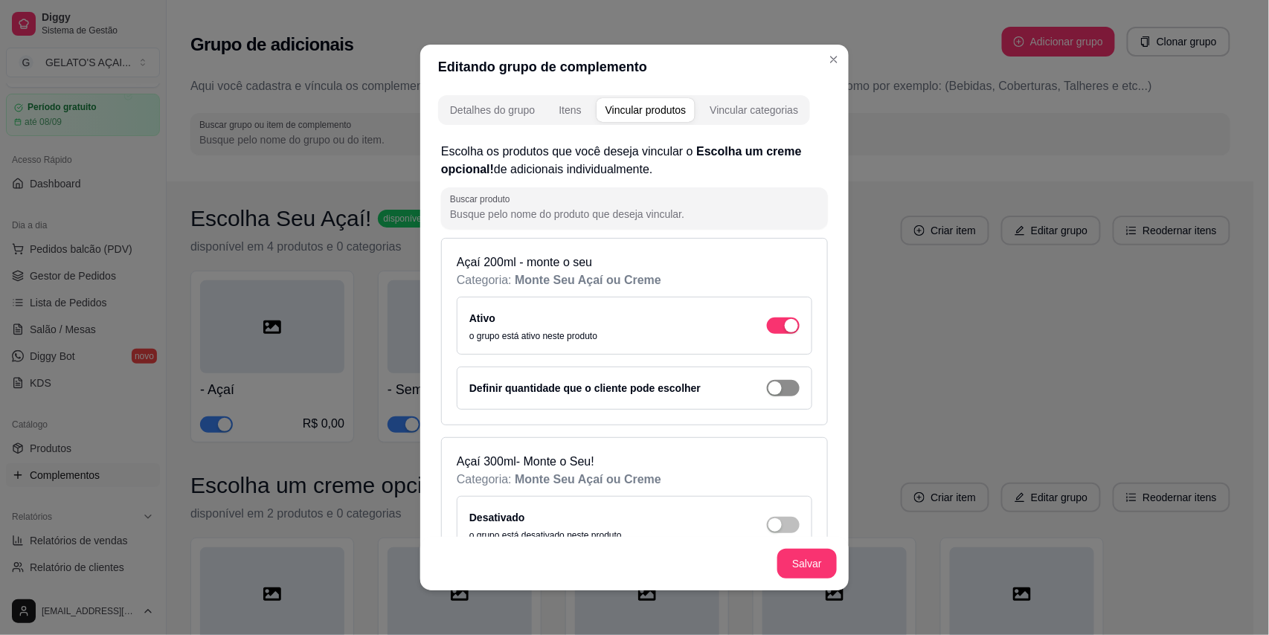
click at [768, 388] on div "button" at bounding box center [774, 388] width 13 height 13
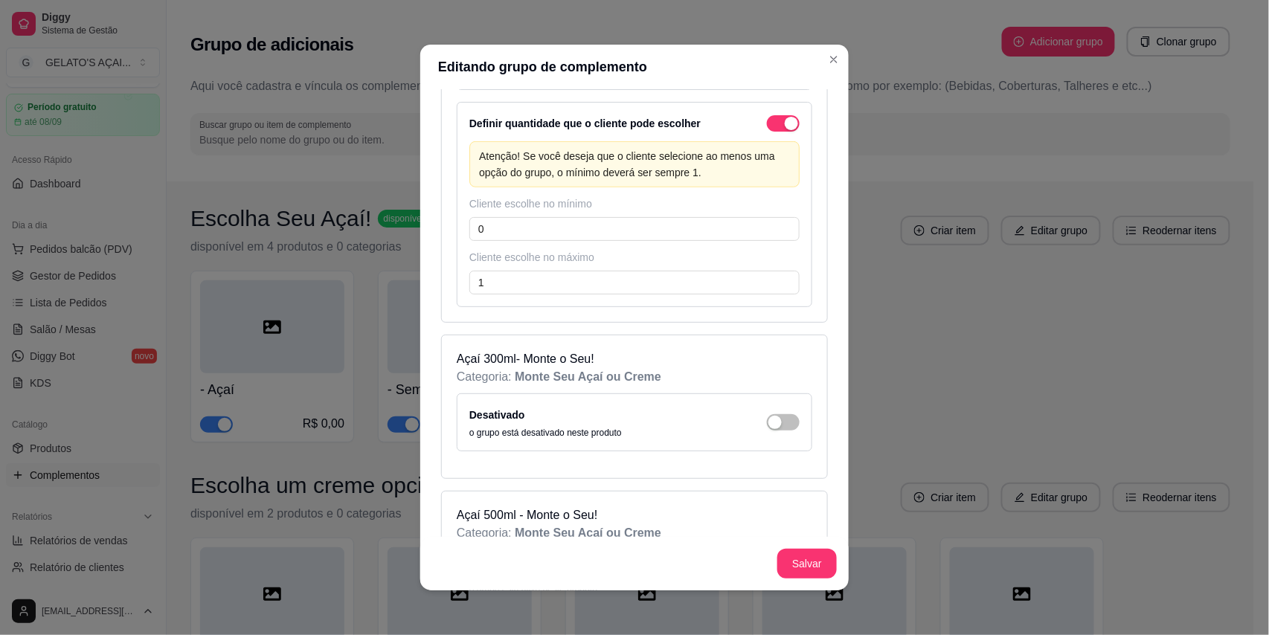
scroll to position [396, 0]
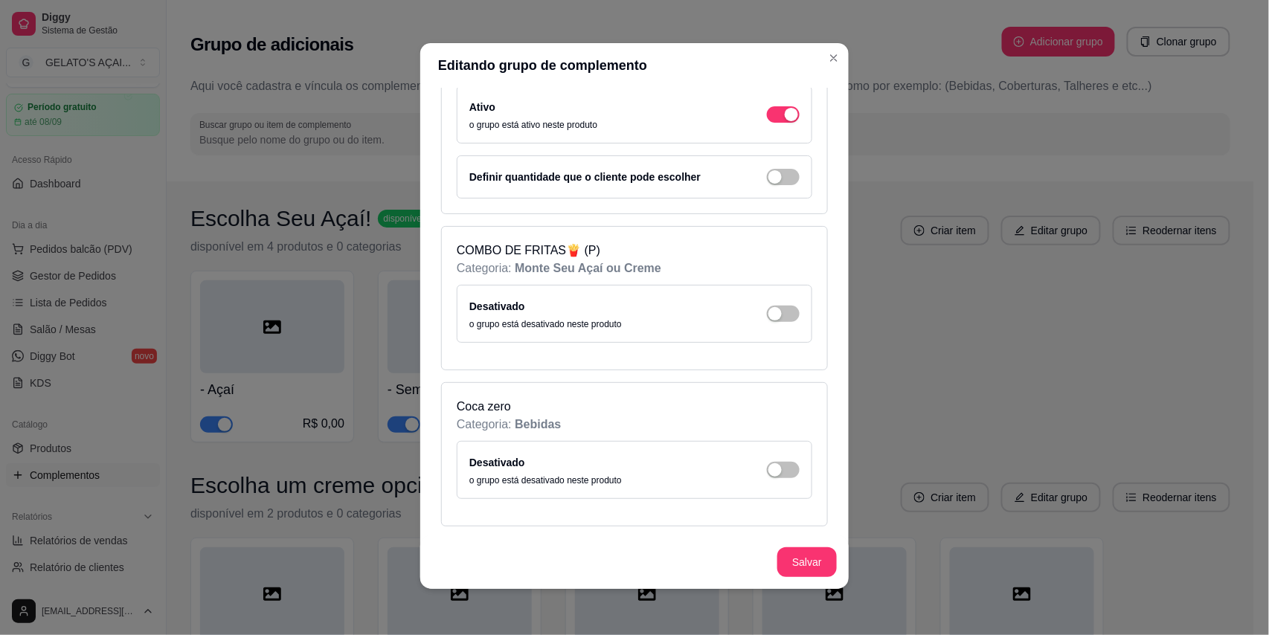
scroll to position [3, 0]
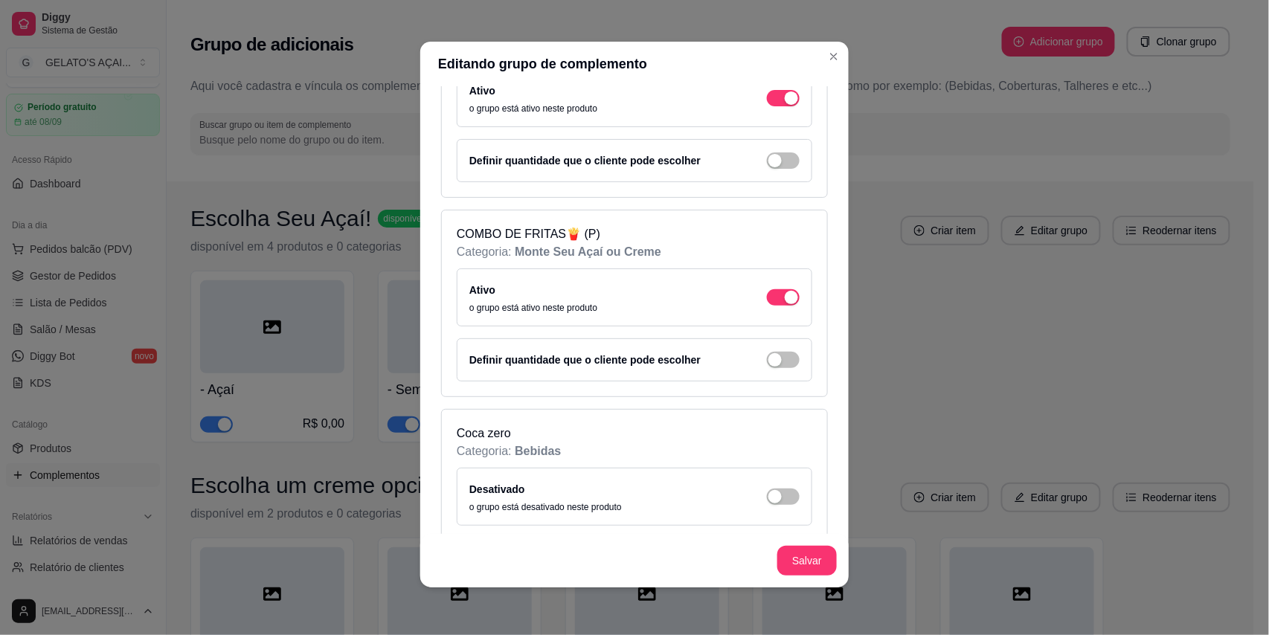
click at [768, 382] on div "Definir quantidade que o cliente pode escolher" at bounding box center [634, 359] width 355 height 43
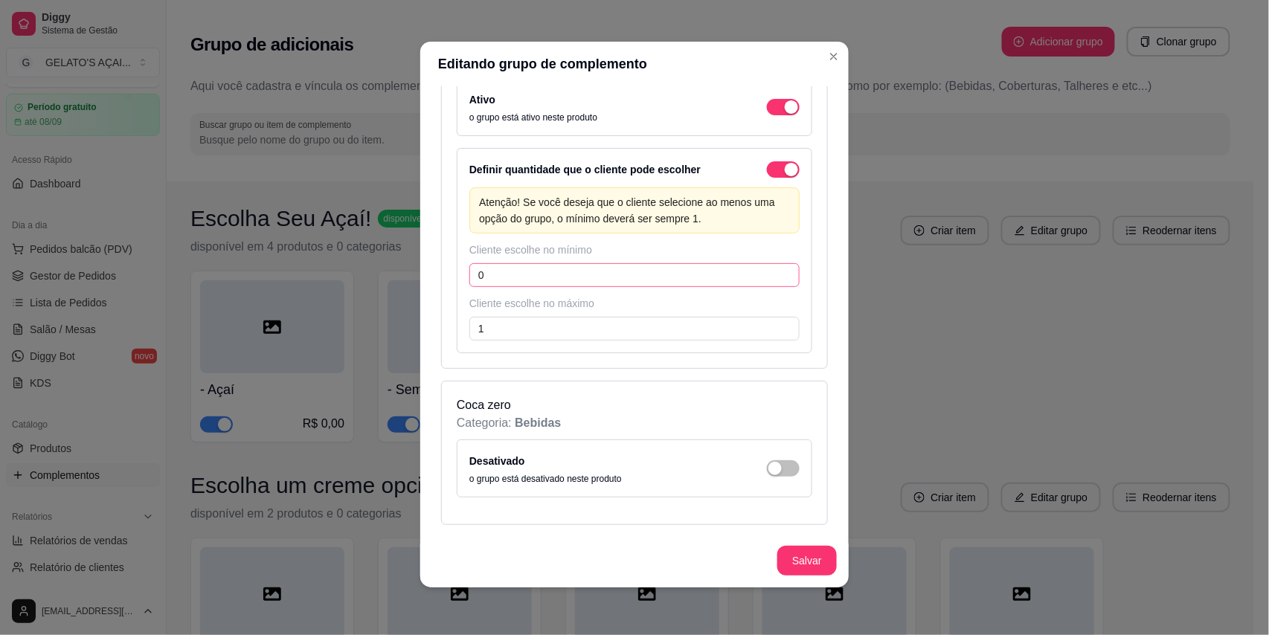
scroll to position [1985, 0]
click at [530, 274] on input "0" at bounding box center [634, 275] width 330 height 24
click at [808, 552] on button "Salvar" at bounding box center [807, 561] width 58 height 29
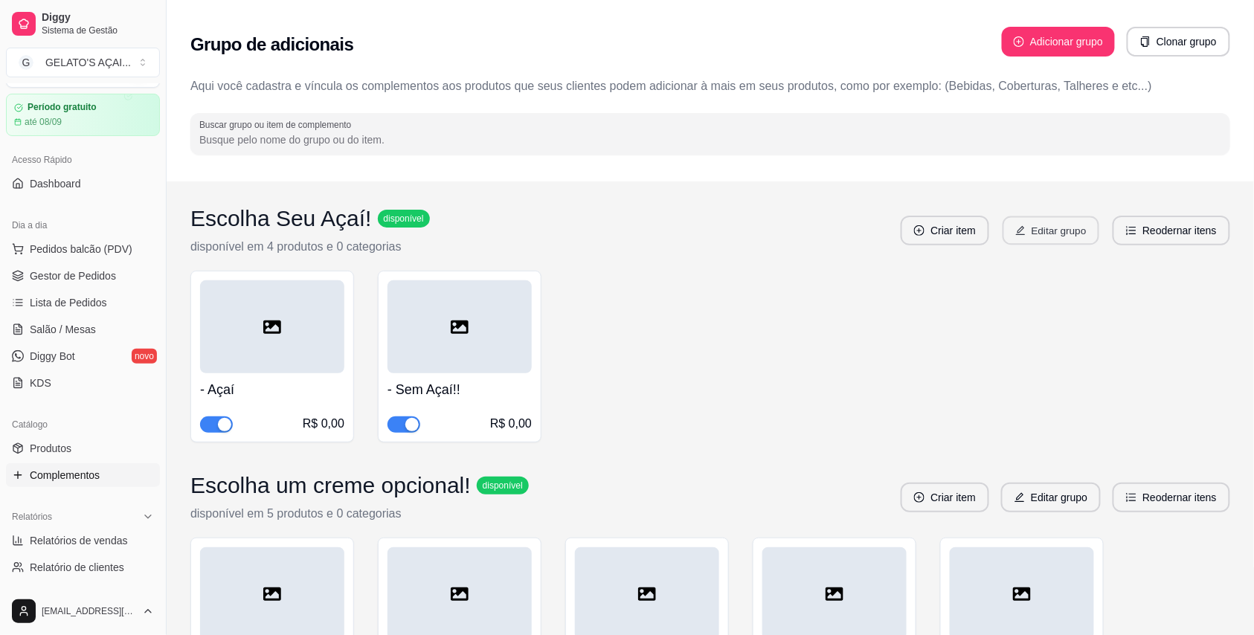
click at [1059, 237] on button "Editar grupo" at bounding box center [1051, 230] width 97 height 29
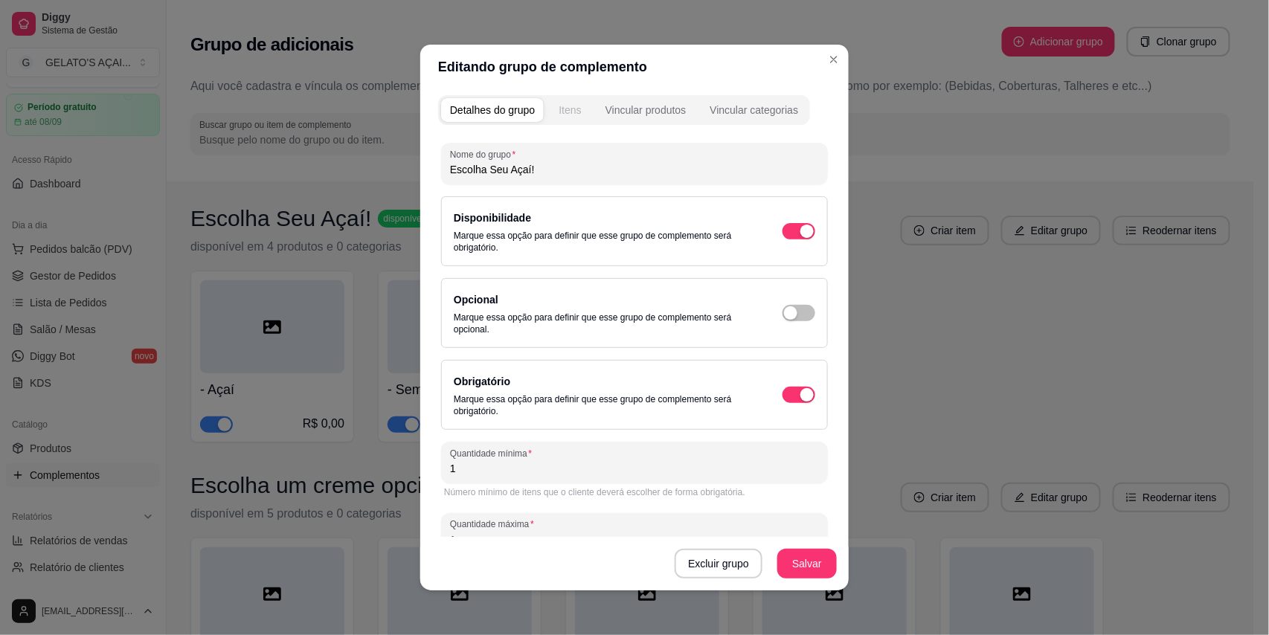
click at [550, 114] on button "Itens" at bounding box center [570, 110] width 40 height 24
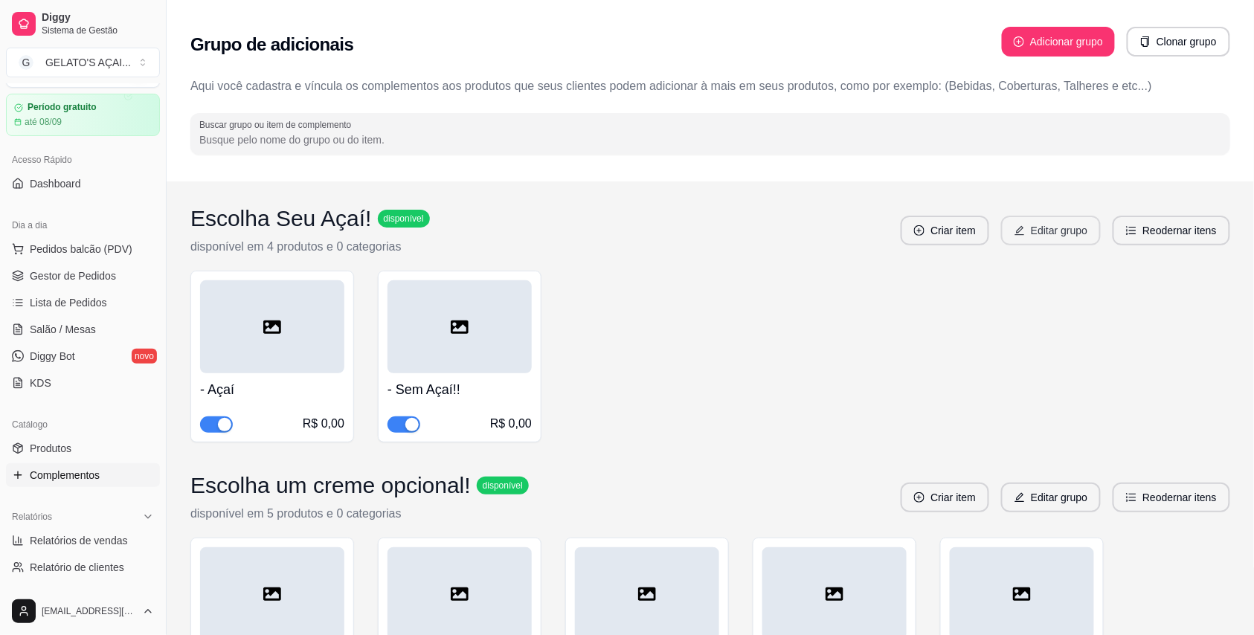
click at [1092, 230] on button "Editar grupo" at bounding box center [1051, 231] width 100 height 30
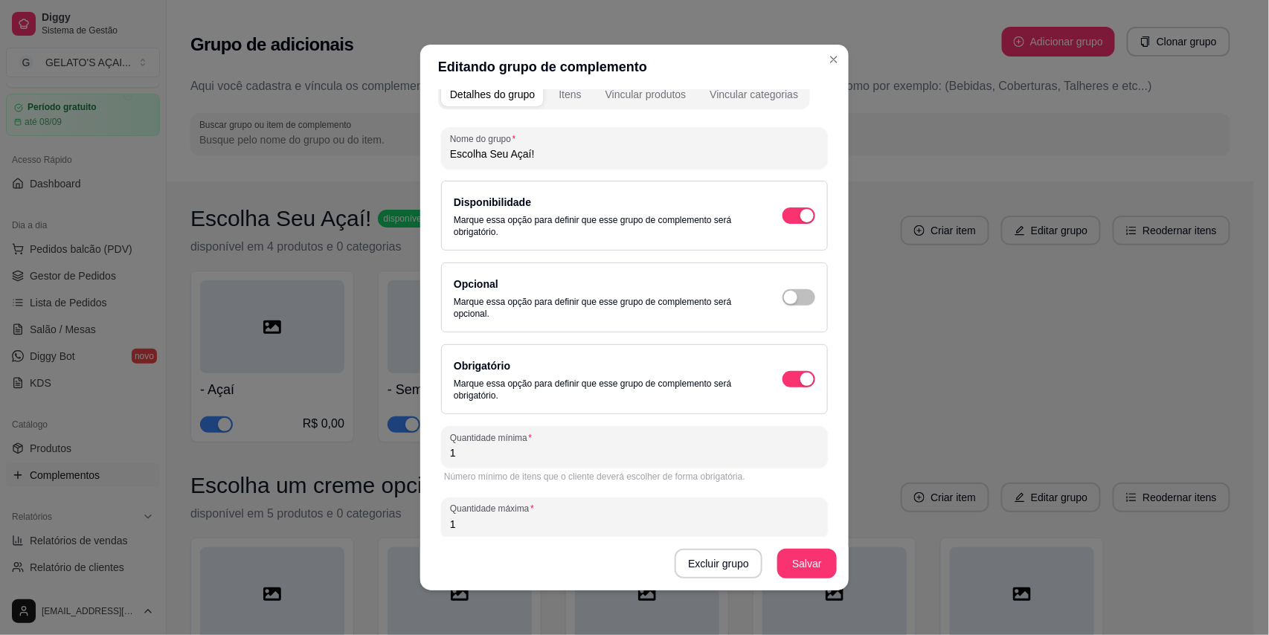
scroll to position [0, 0]
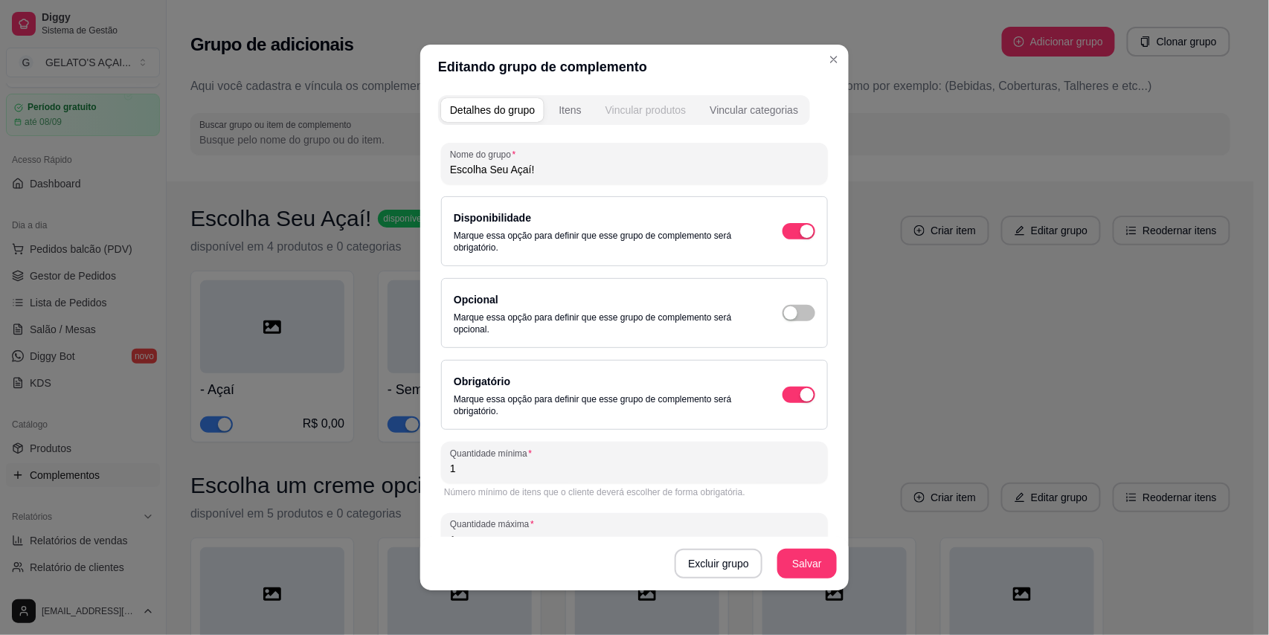
click at [650, 103] on div "Vincular produtos" at bounding box center [645, 110] width 81 height 15
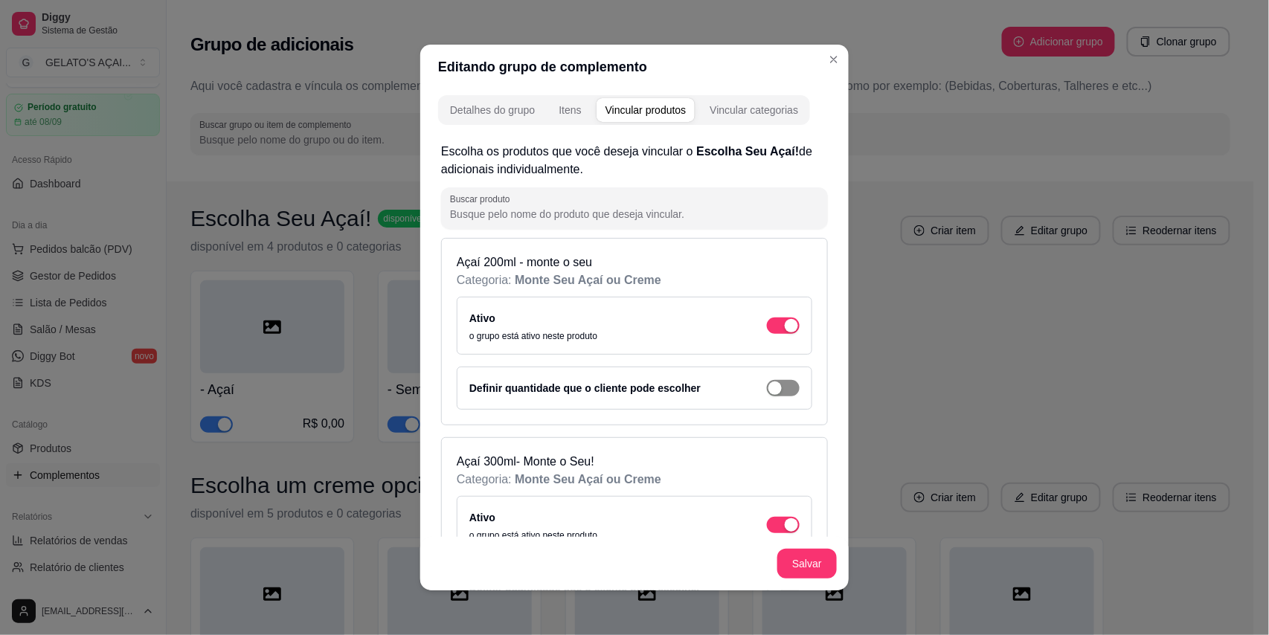
click at [771, 382] on span "button" at bounding box center [783, 388] width 33 height 16
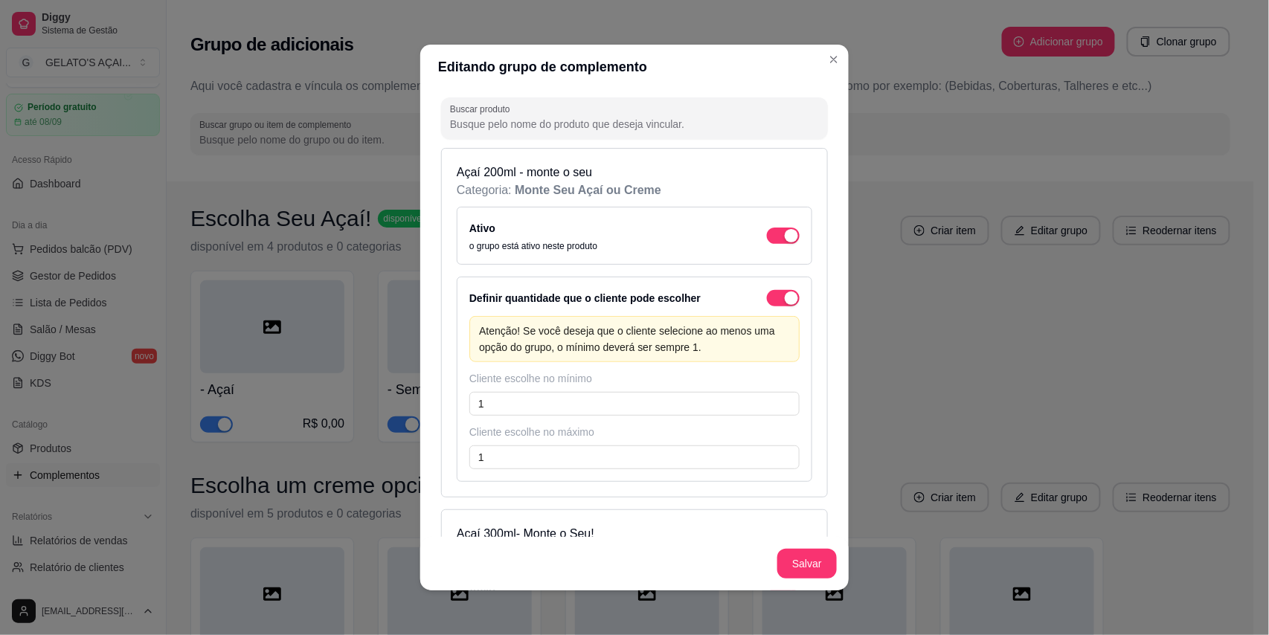
scroll to position [132, 0]
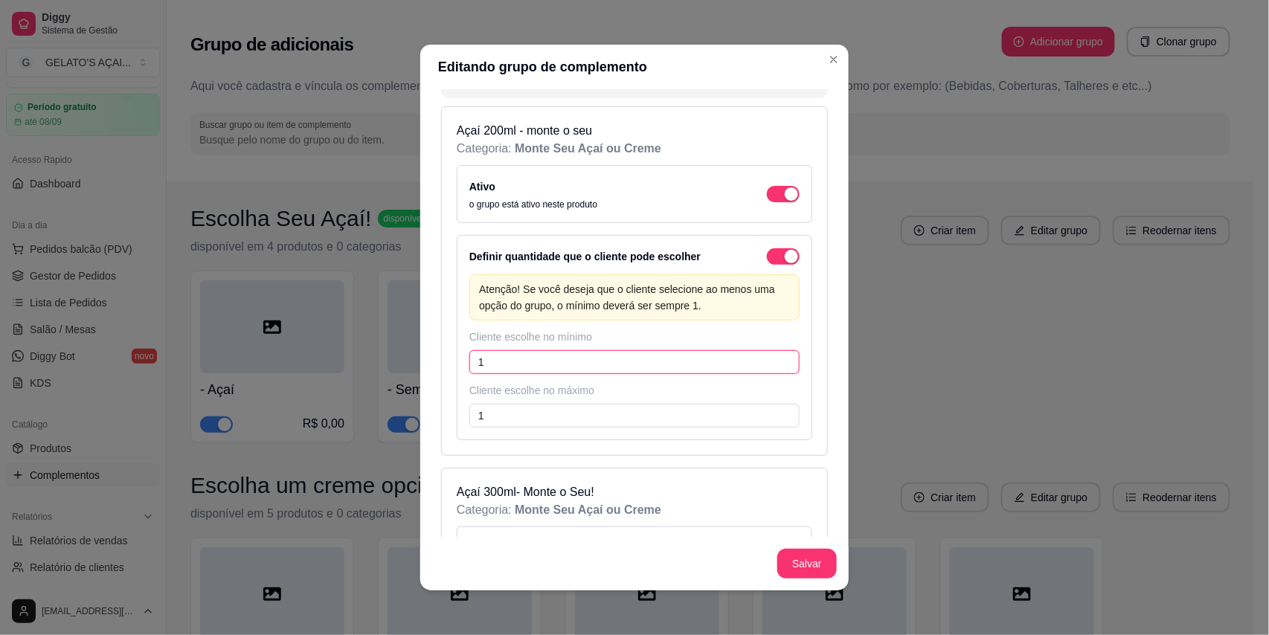
click at [531, 364] on input "1" at bounding box center [634, 362] width 330 height 24
click at [518, 412] on input "1" at bounding box center [634, 416] width 330 height 24
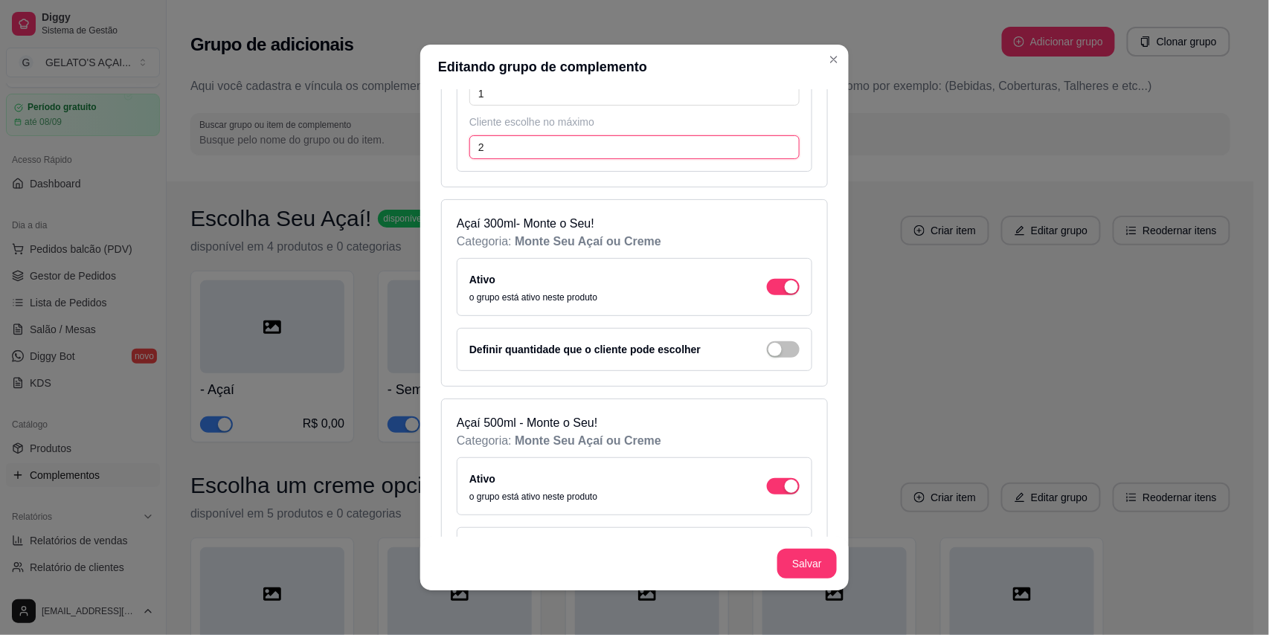
scroll to position [396, 0]
type input "2"
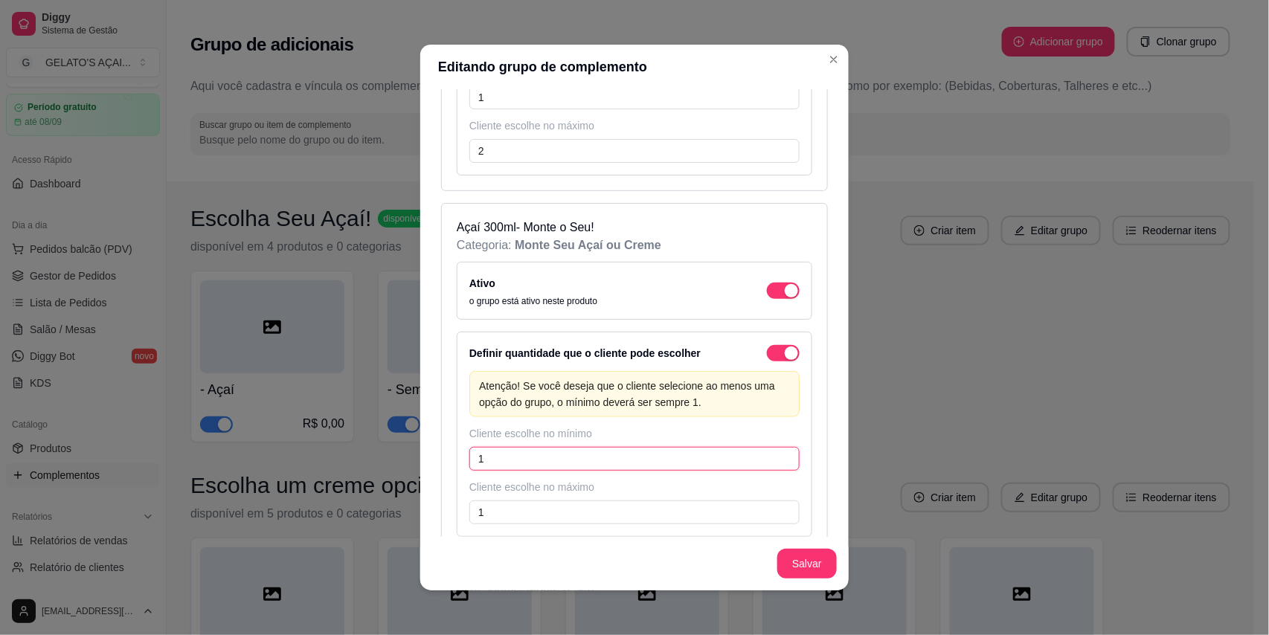
click at [522, 460] on input "1" at bounding box center [634, 459] width 330 height 24
type input "1"
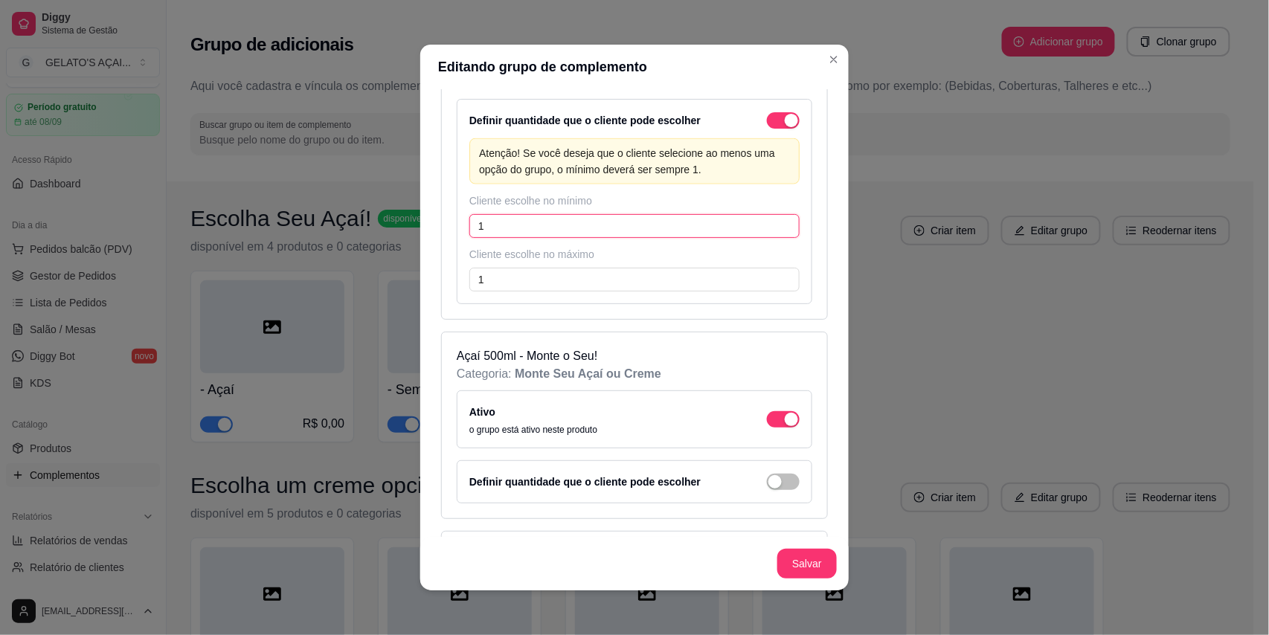
scroll to position [661, 0]
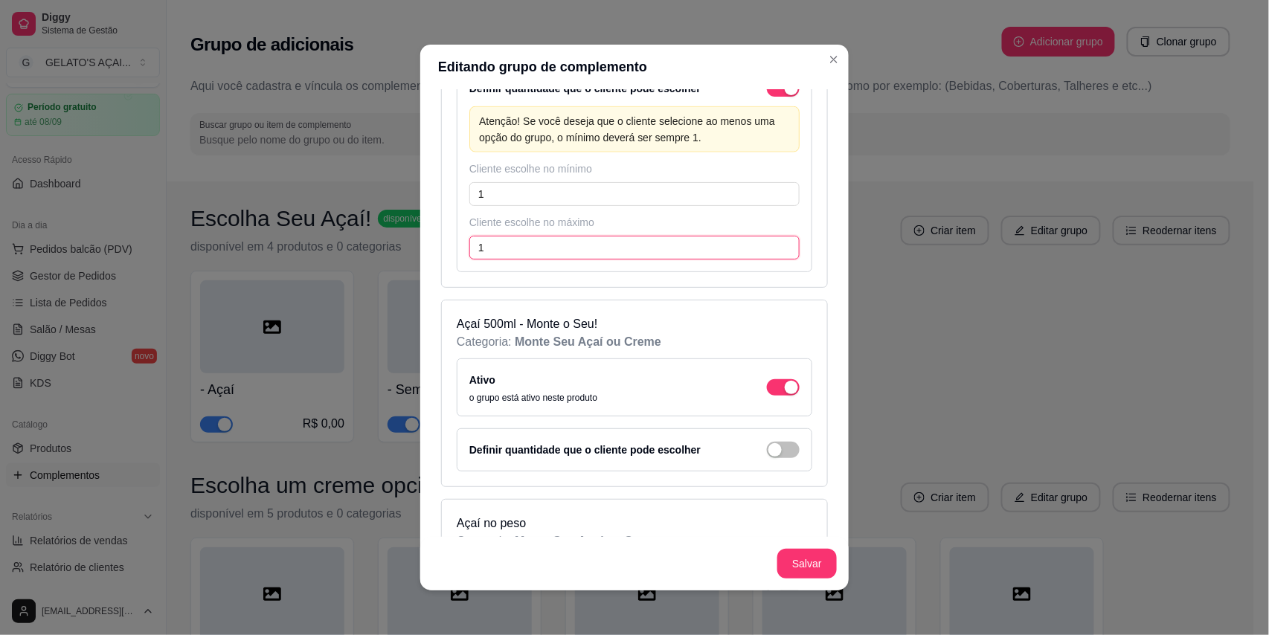
click at [512, 247] on input "1" at bounding box center [634, 248] width 330 height 24
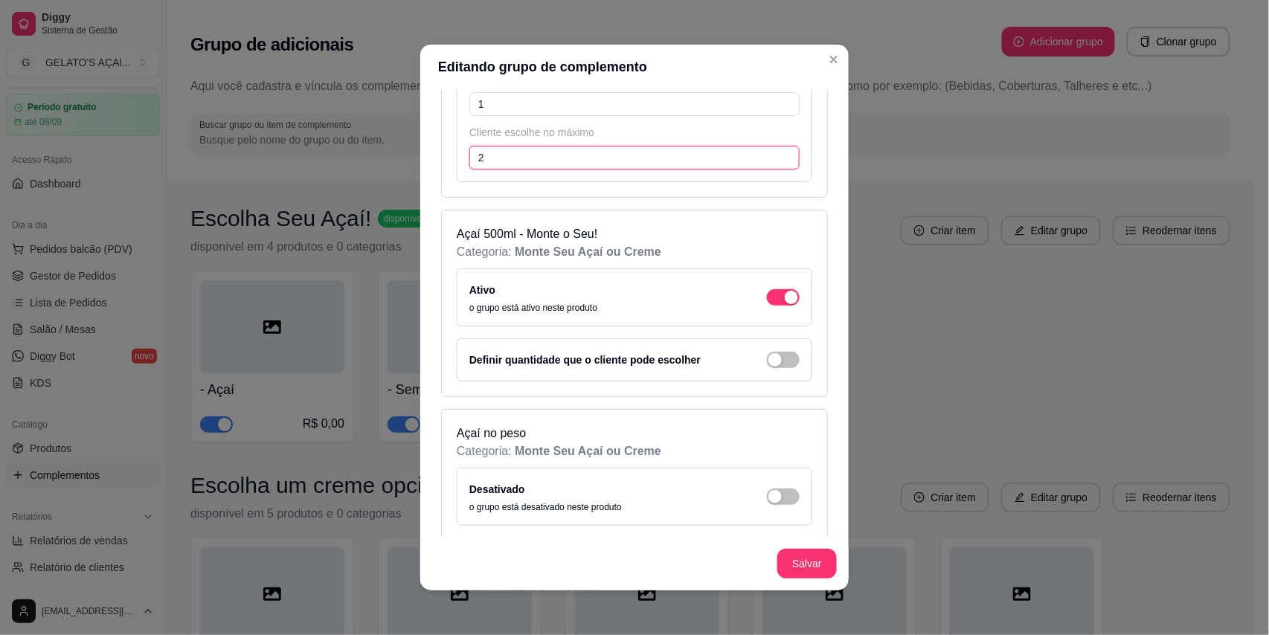
scroll to position [793, 0]
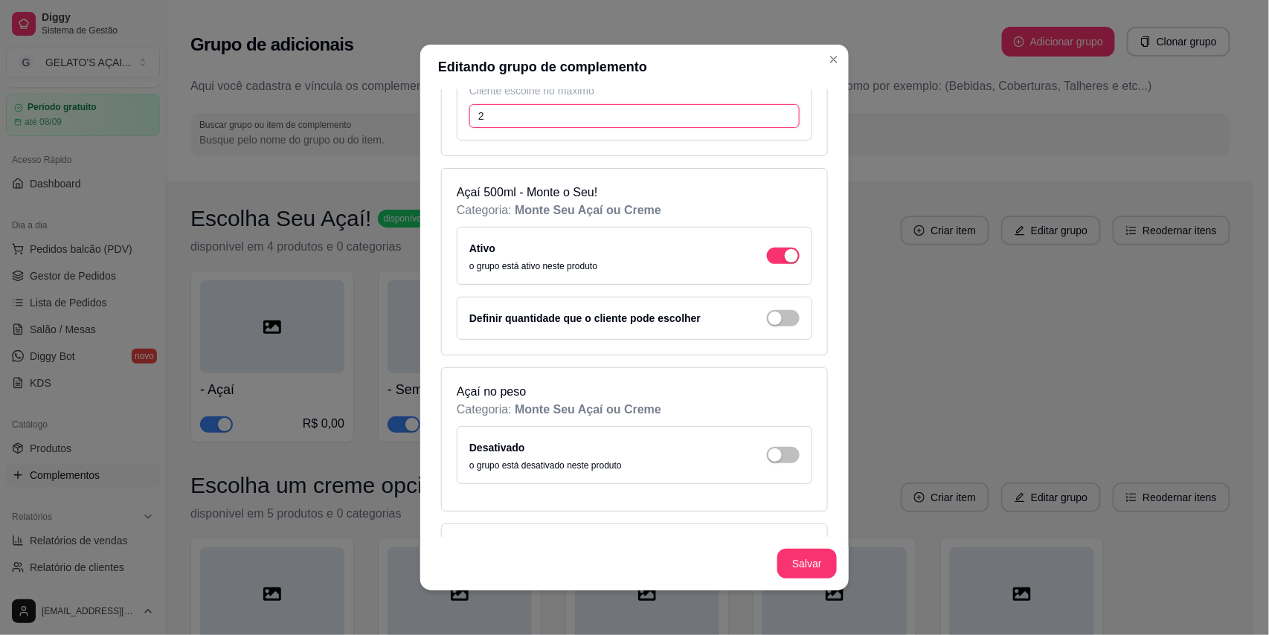
type input "2"
click at [775, 327] on div "Definir quantidade que o cliente pode escolher" at bounding box center [634, 318] width 330 height 18
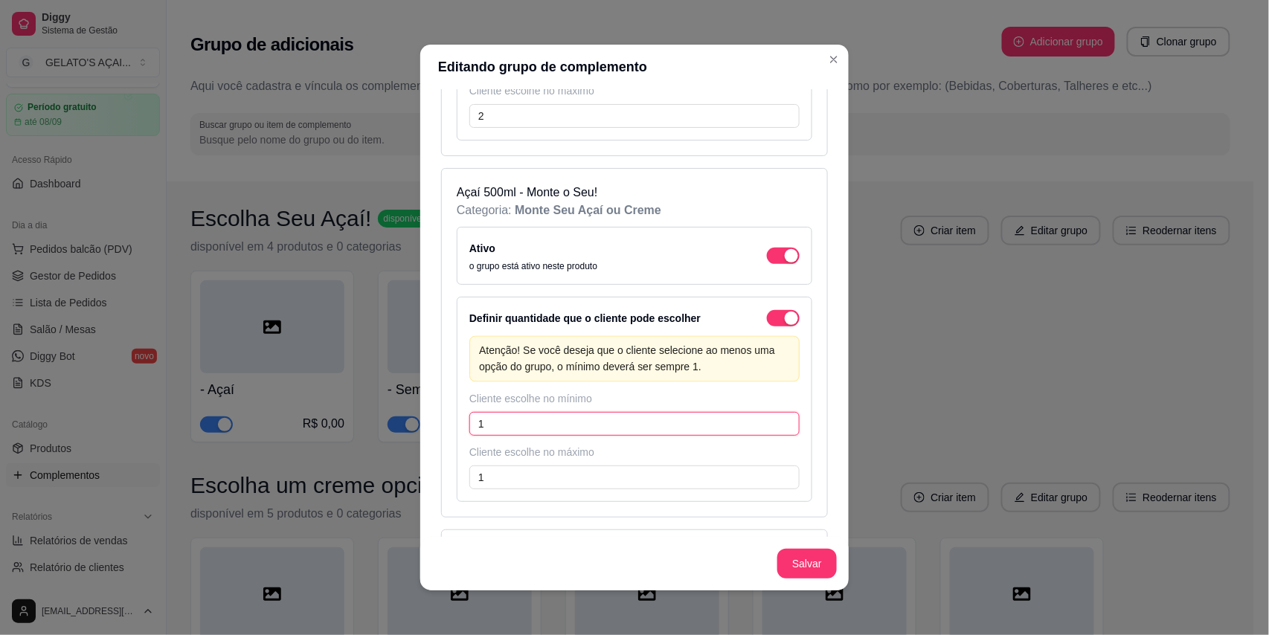
click at [543, 419] on input "1" at bounding box center [634, 424] width 330 height 24
type input "1"
click at [524, 482] on input "1" at bounding box center [634, 478] width 330 height 24
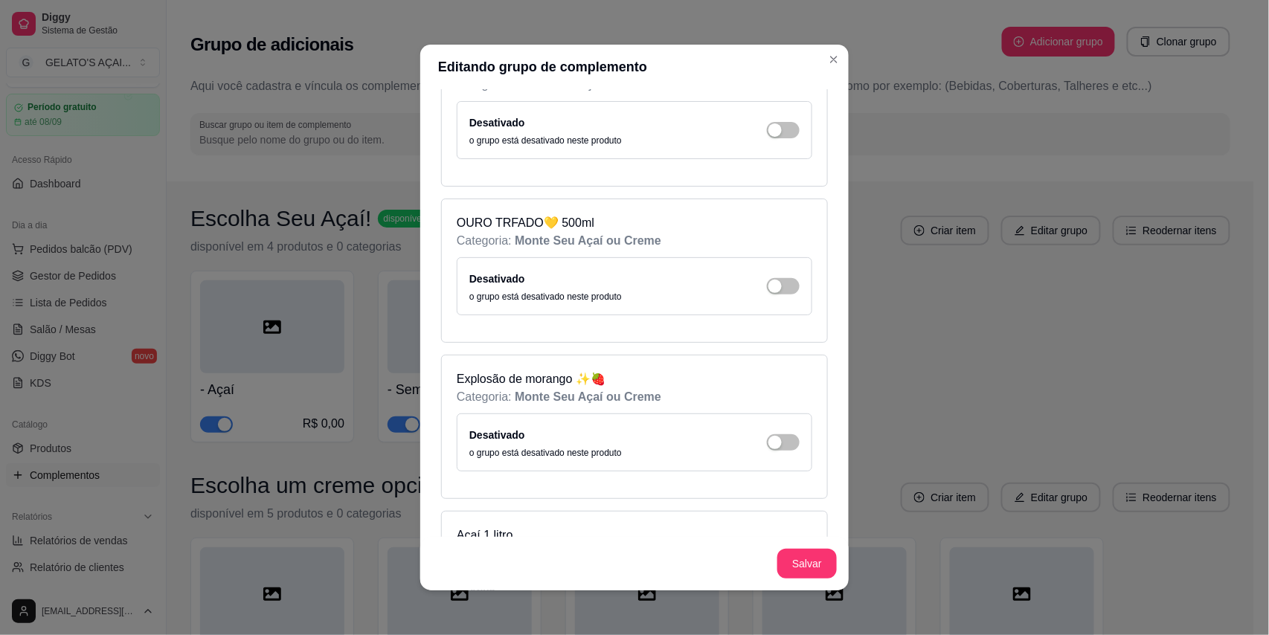
scroll to position [1322, 0]
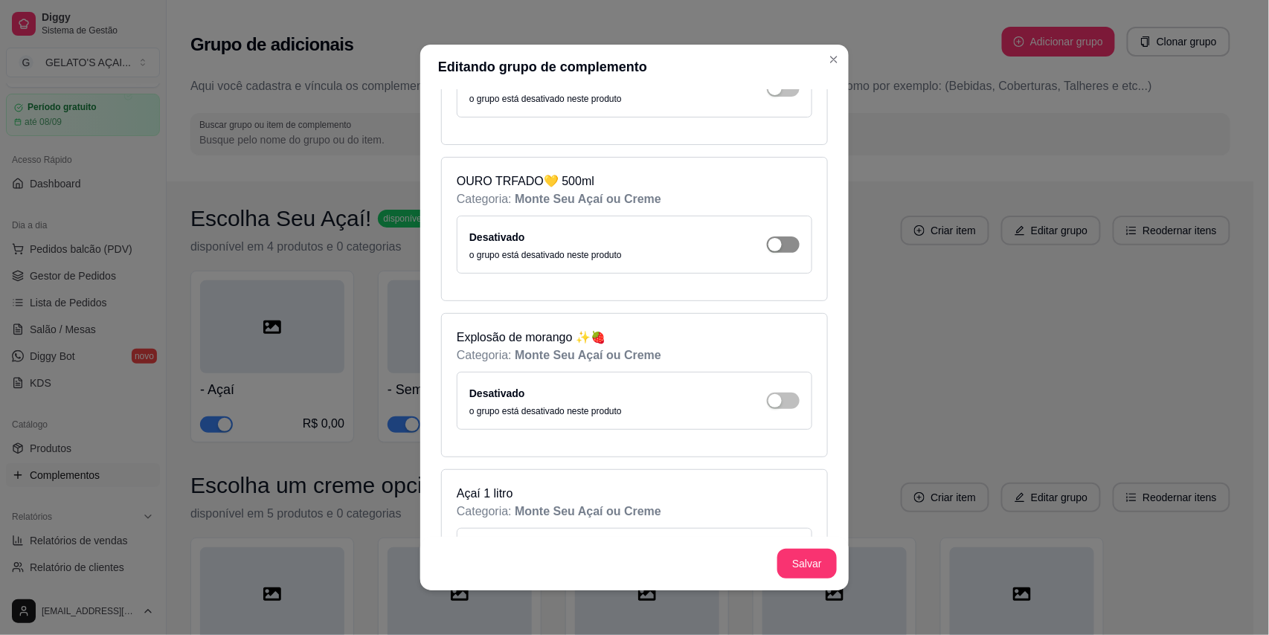
type input "2"
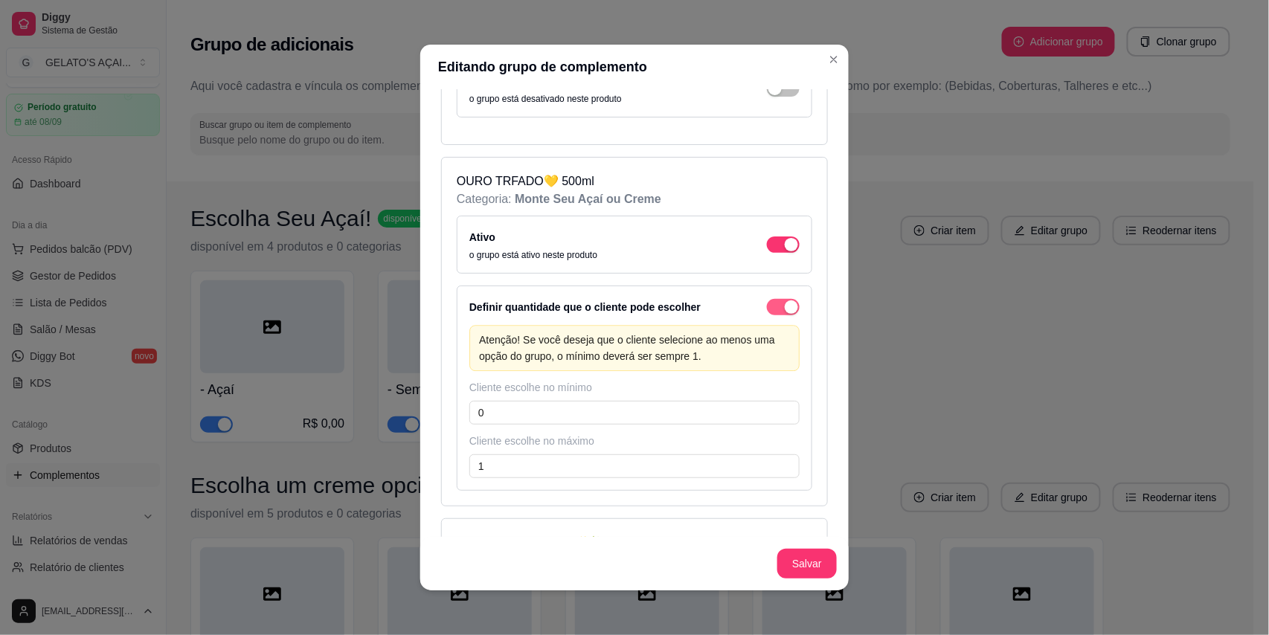
click at [785, 314] on div "button" at bounding box center [791, 306] width 13 height 13
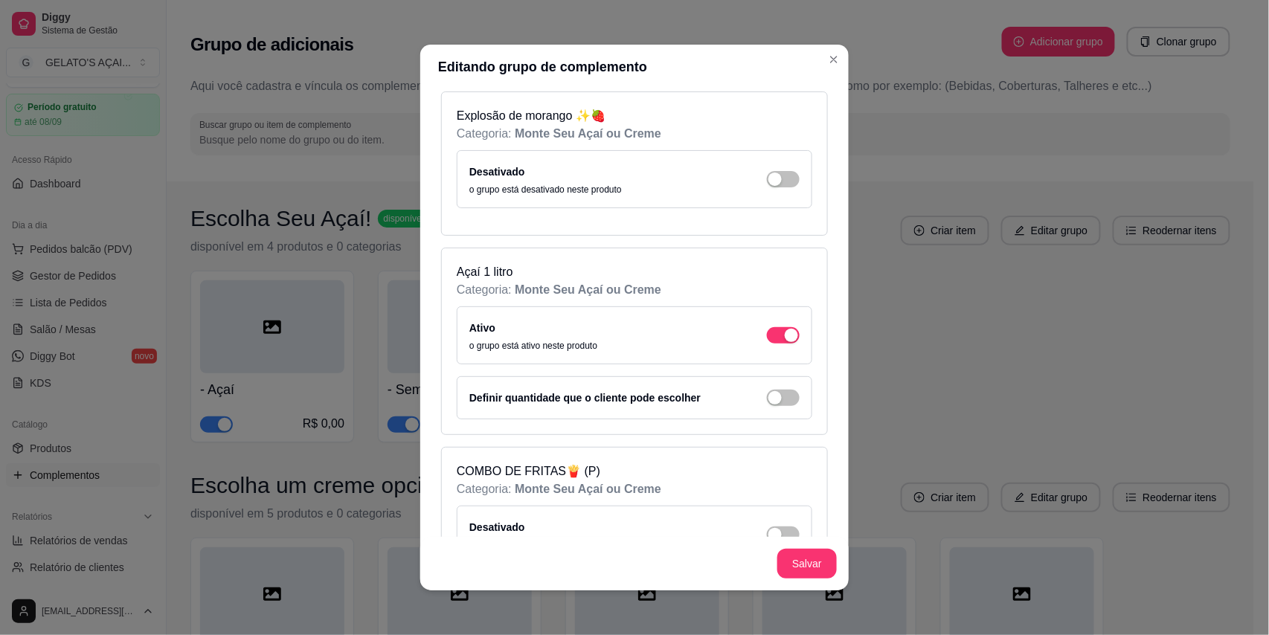
scroll to position [1718, 0]
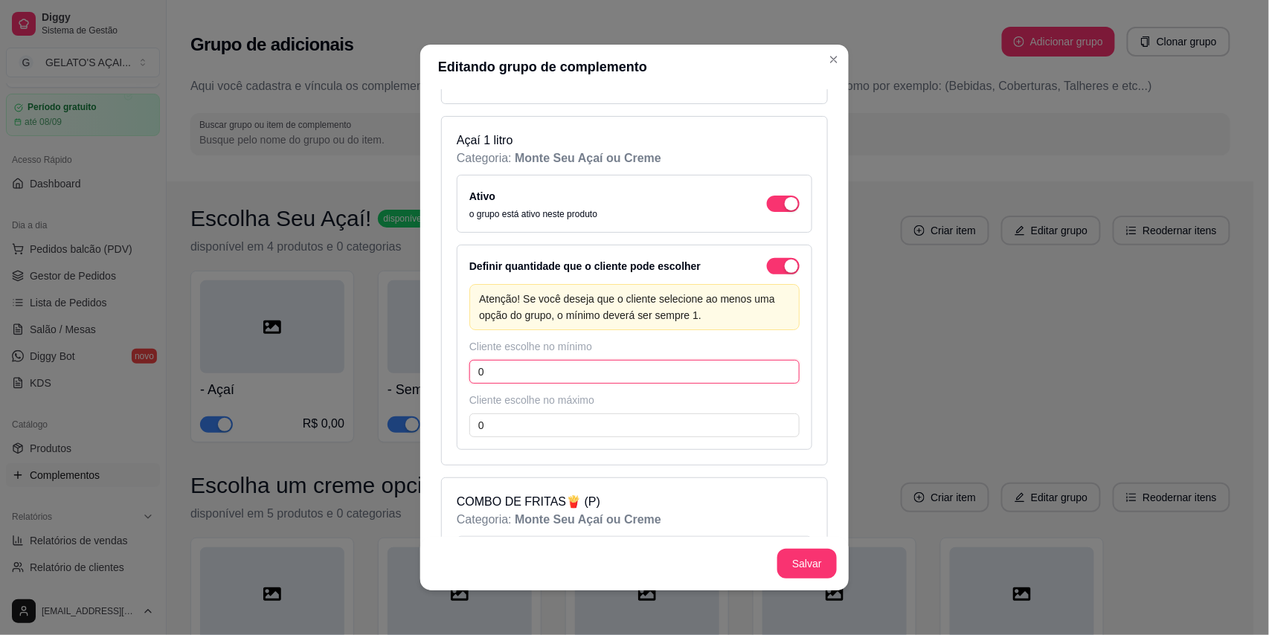
click at [519, 384] on input "0" at bounding box center [634, 372] width 330 height 24
type input "2"
click at [503, 452] on div "O valor máximo deve ser maior que o mínimo" at bounding box center [634, 444] width 330 height 15
click at [512, 437] on input "0" at bounding box center [634, 426] width 330 height 24
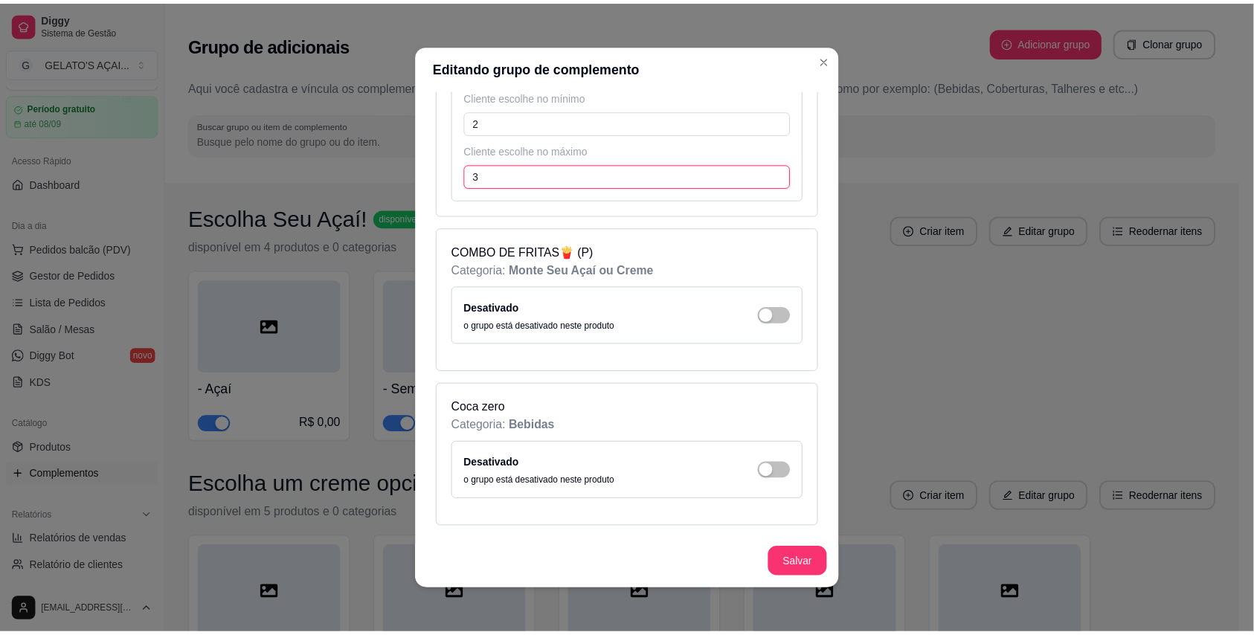
scroll to position [1985, 0]
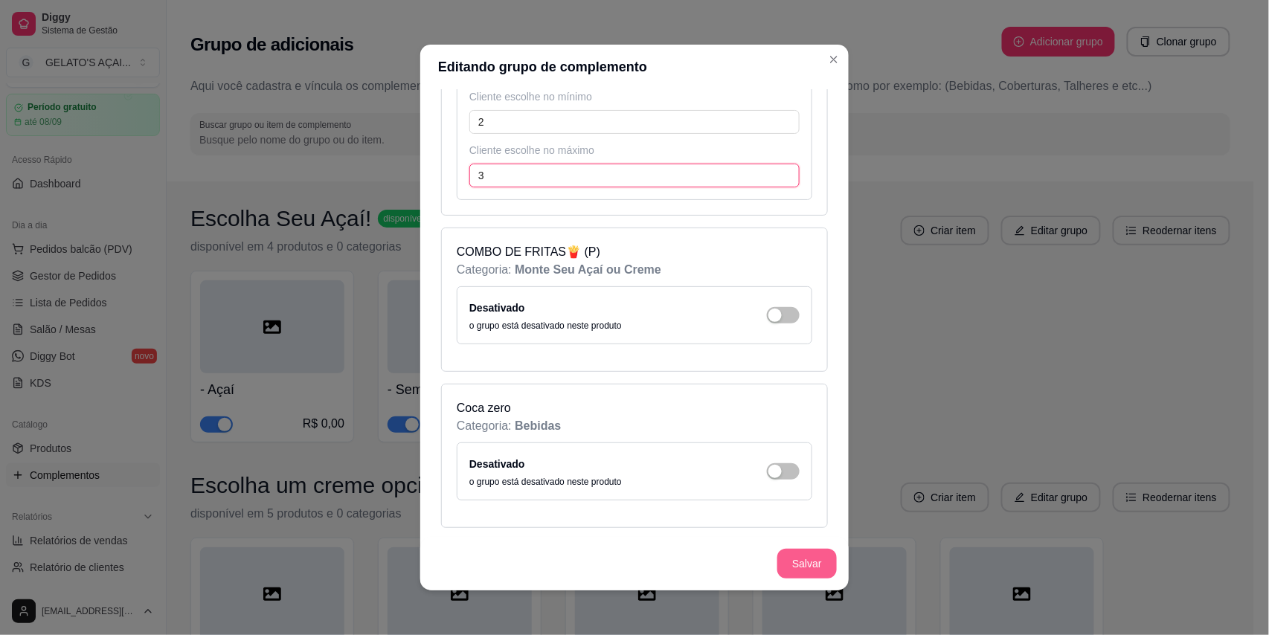
type input "3"
click at [816, 565] on button "Salvar" at bounding box center [807, 564] width 58 height 29
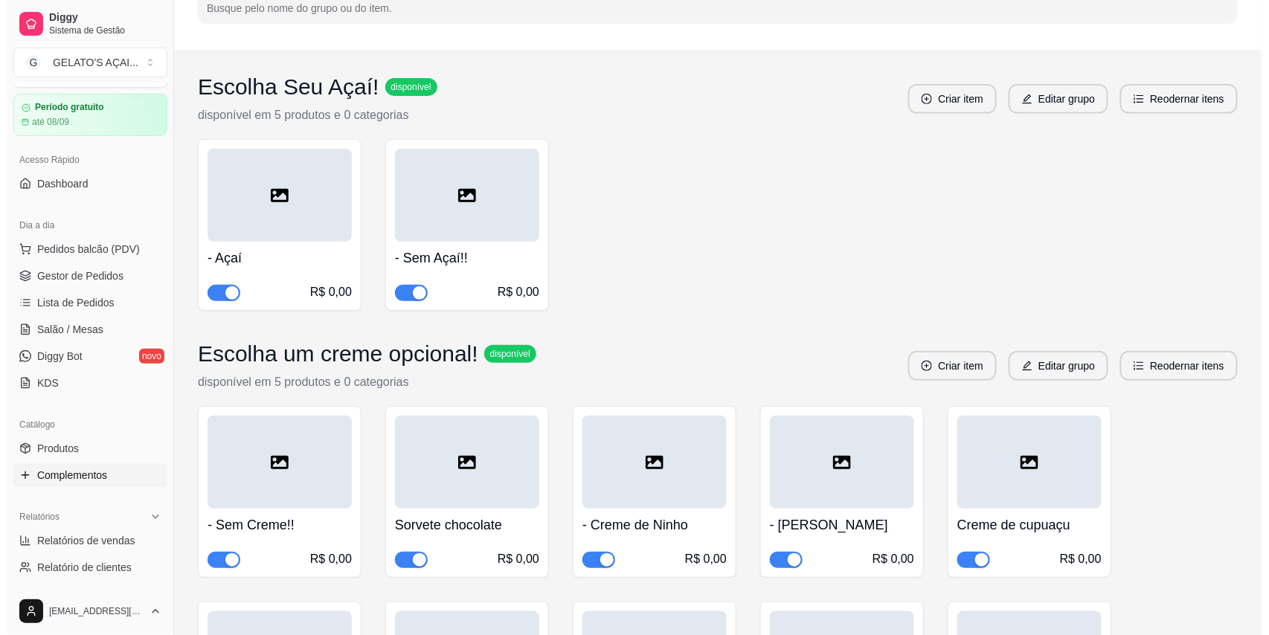
scroll to position [0, 0]
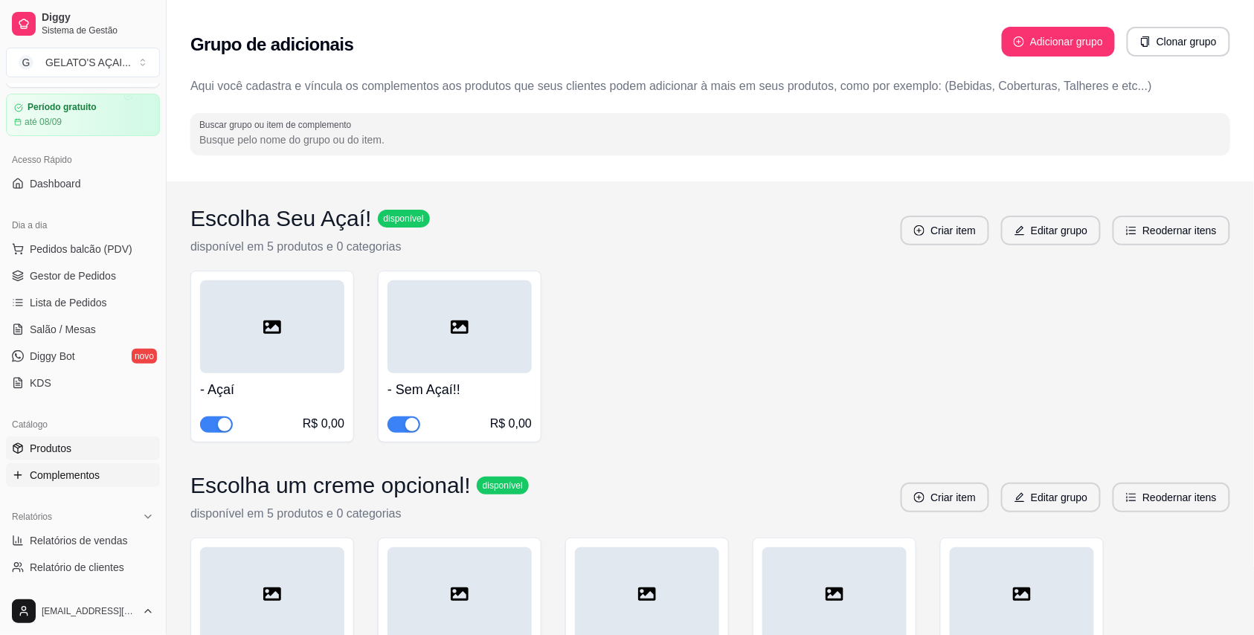
click at [92, 447] on link "Produtos" at bounding box center [83, 449] width 154 height 24
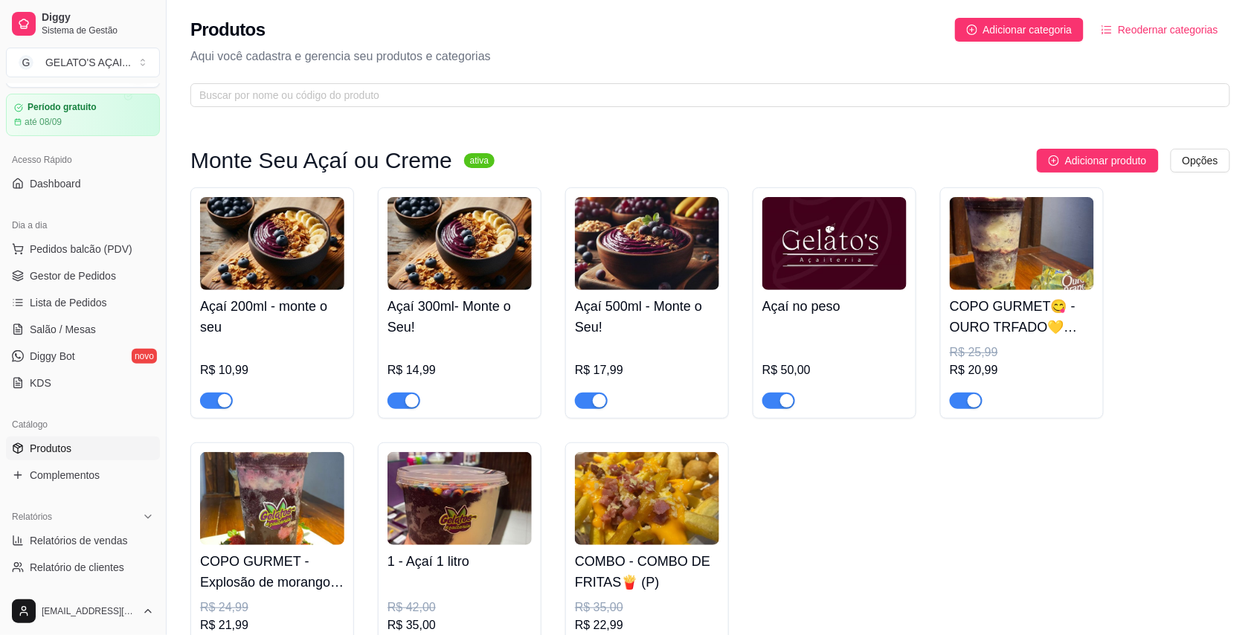
click at [483, 281] on img at bounding box center [459, 243] width 144 height 93
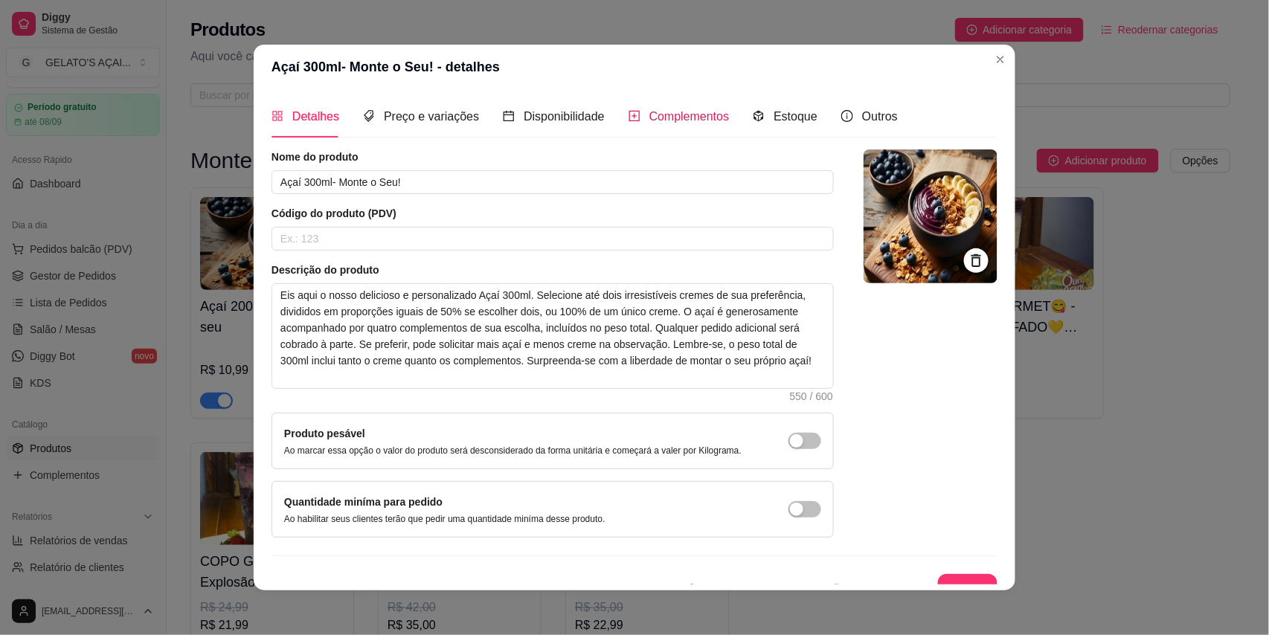
click at [659, 114] on span "Complementos" at bounding box center [689, 116] width 80 height 13
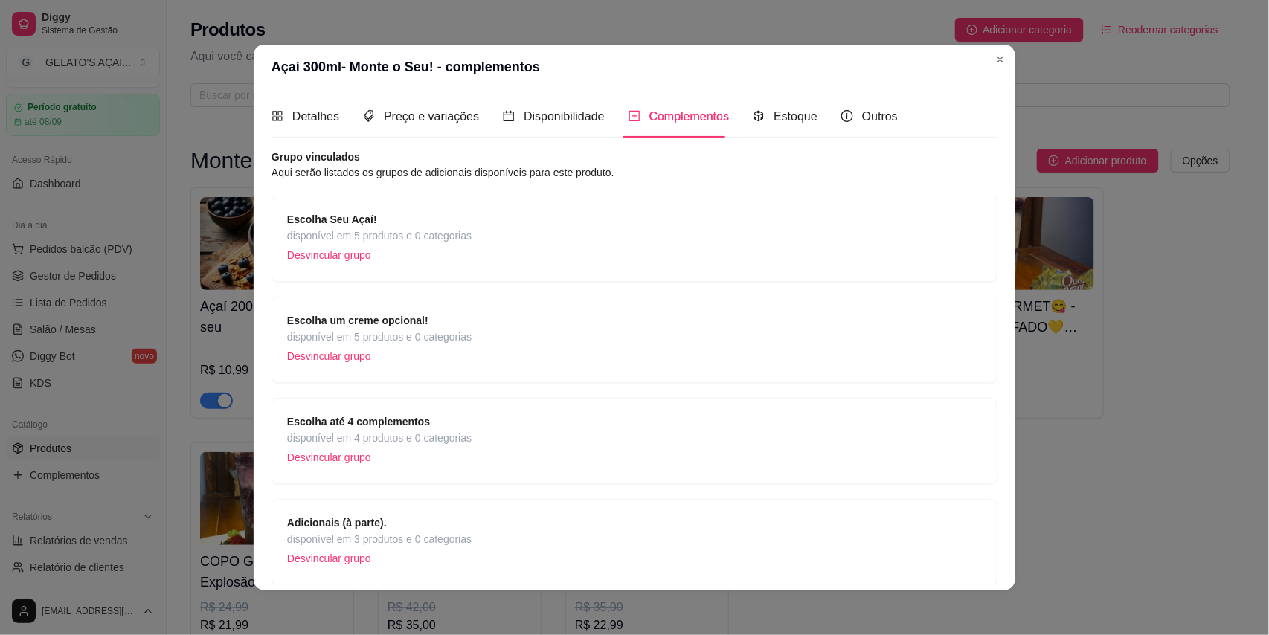
click at [390, 326] on strong "Escolha um creme opcional!" at bounding box center [357, 321] width 141 height 12
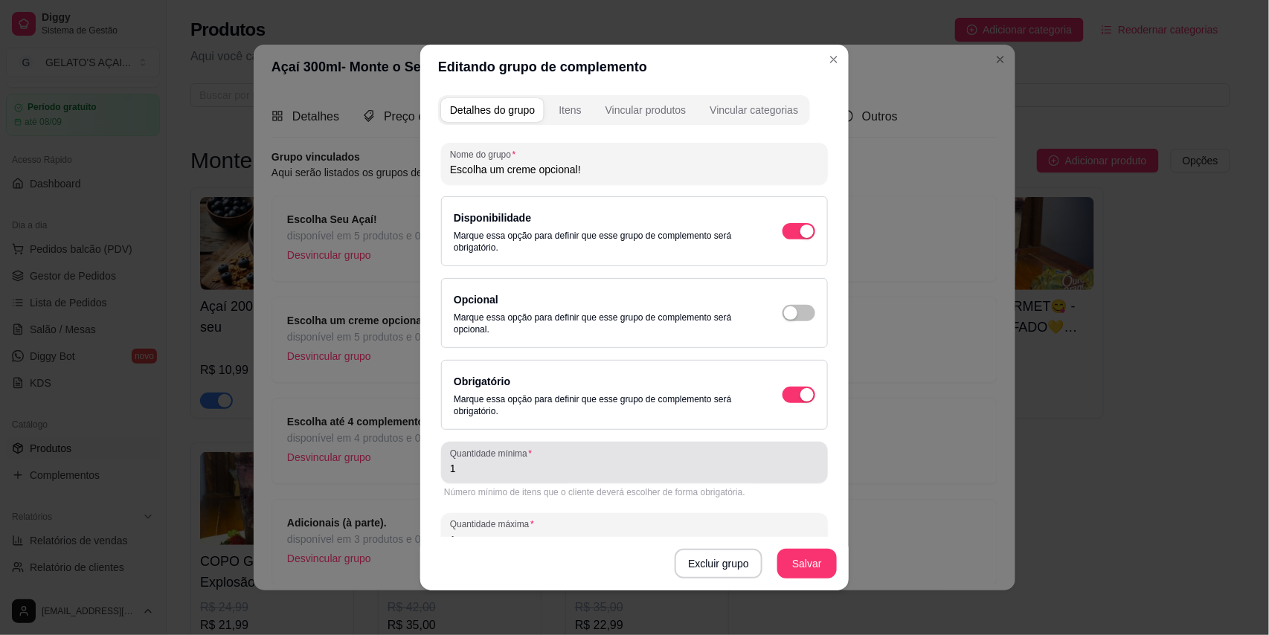
scroll to position [45, 0]
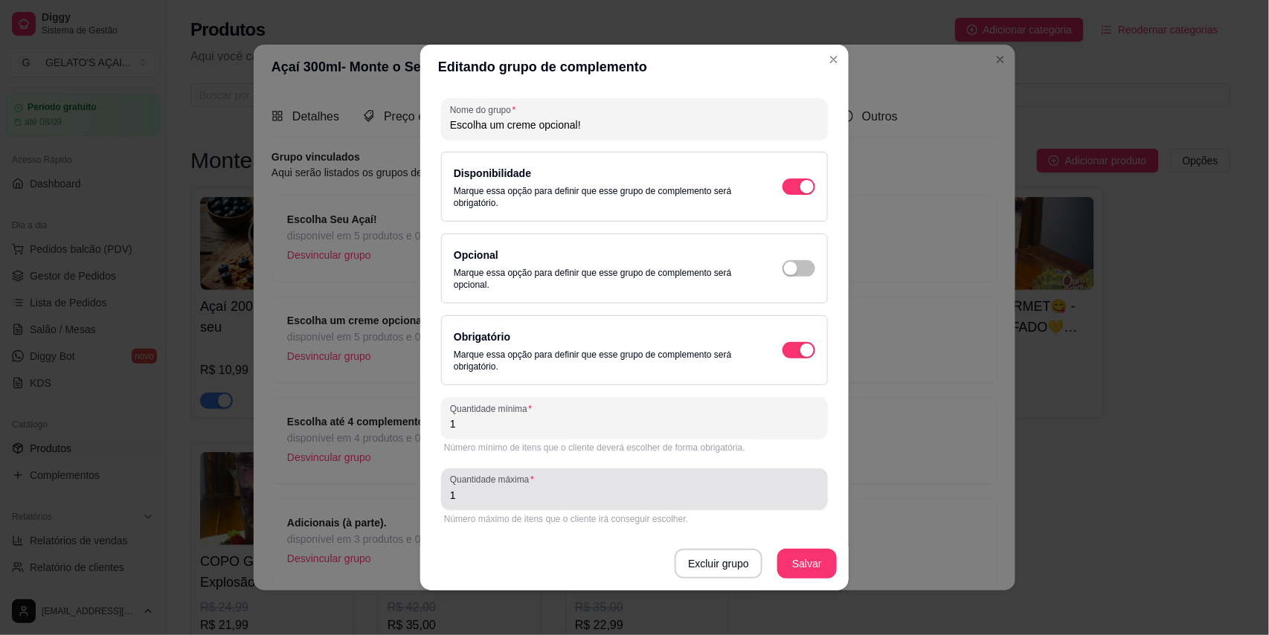
click at [470, 492] on input "1" at bounding box center [634, 495] width 369 height 15
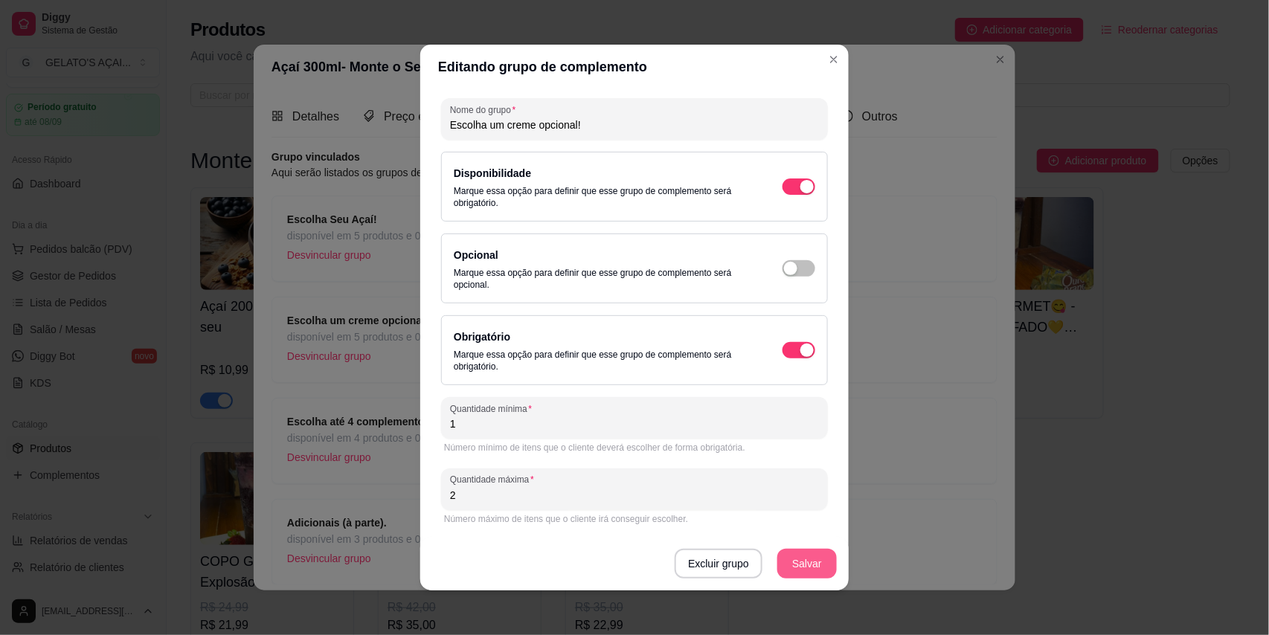
type input "2"
click at [792, 563] on button "Salvar" at bounding box center [807, 564] width 58 height 29
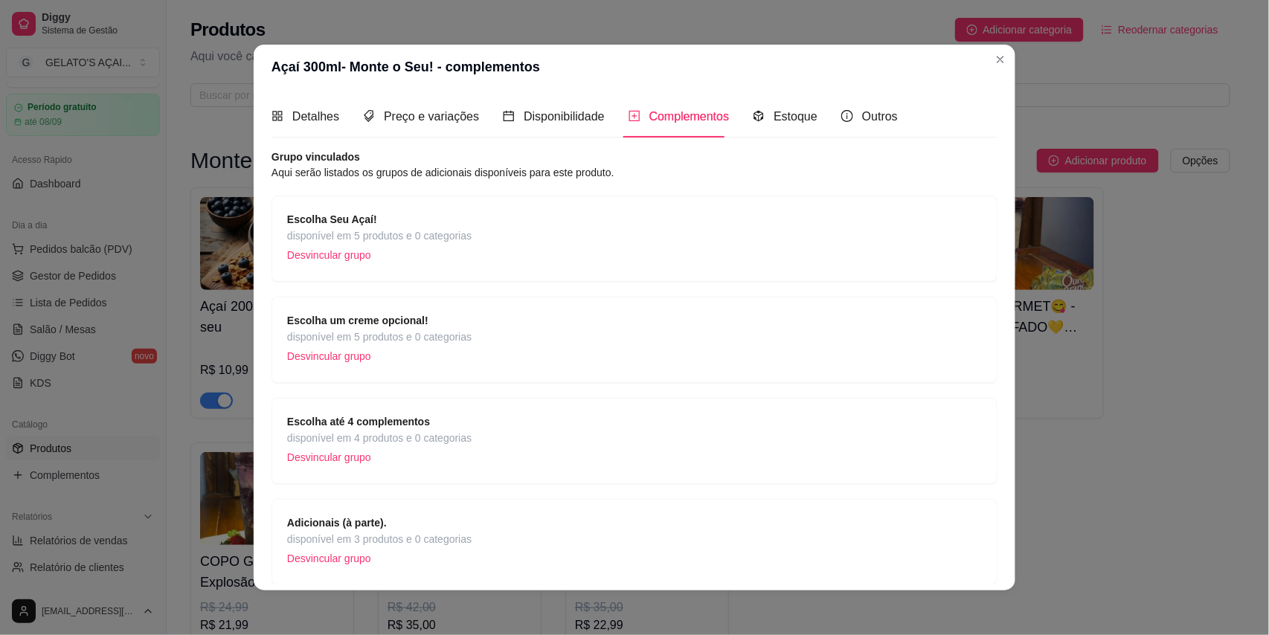
click at [637, 337] on div "Escolha um creme opcional! disponível em 5 produtos e 0 categorias Desvincular …" at bounding box center [634, 339] width 695 height 55
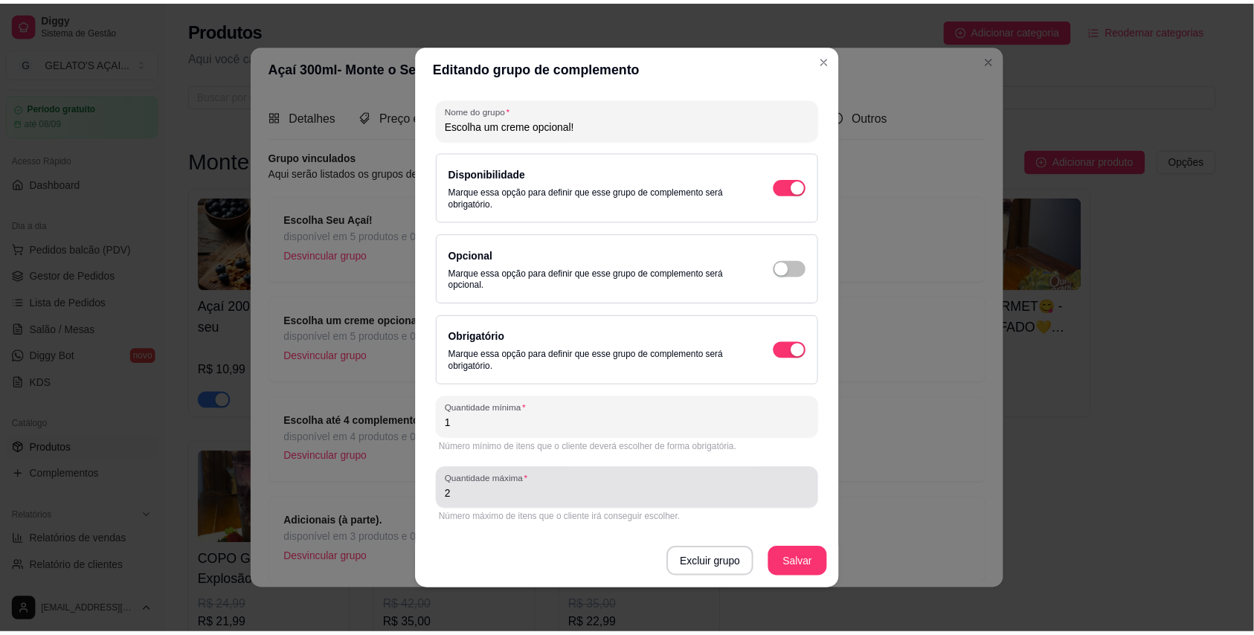
scroll to position [3, 0]
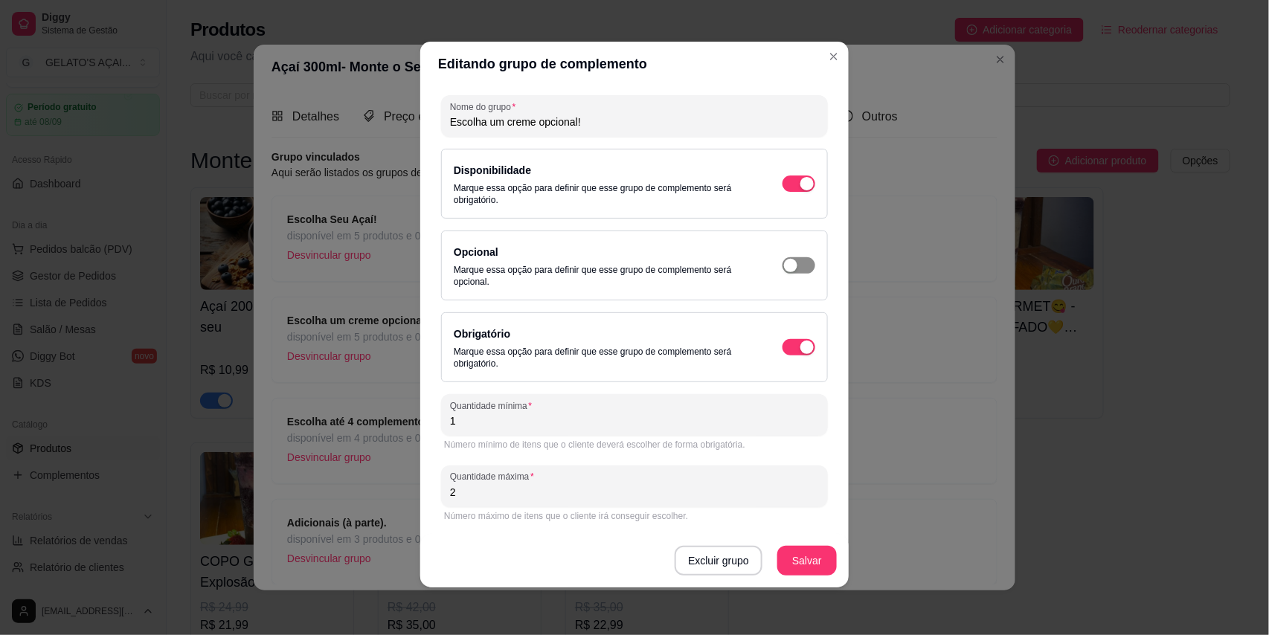
click at [782, 192] on span "button" at bounding box center [798, 184] width 33 height 16
type input "0"
click at [800, 183] on div "button" at bounding box center [806, 183] width 13 height 13
click at [503, 489] on input "2" at bounding box center [634, 492] width 369 height 15
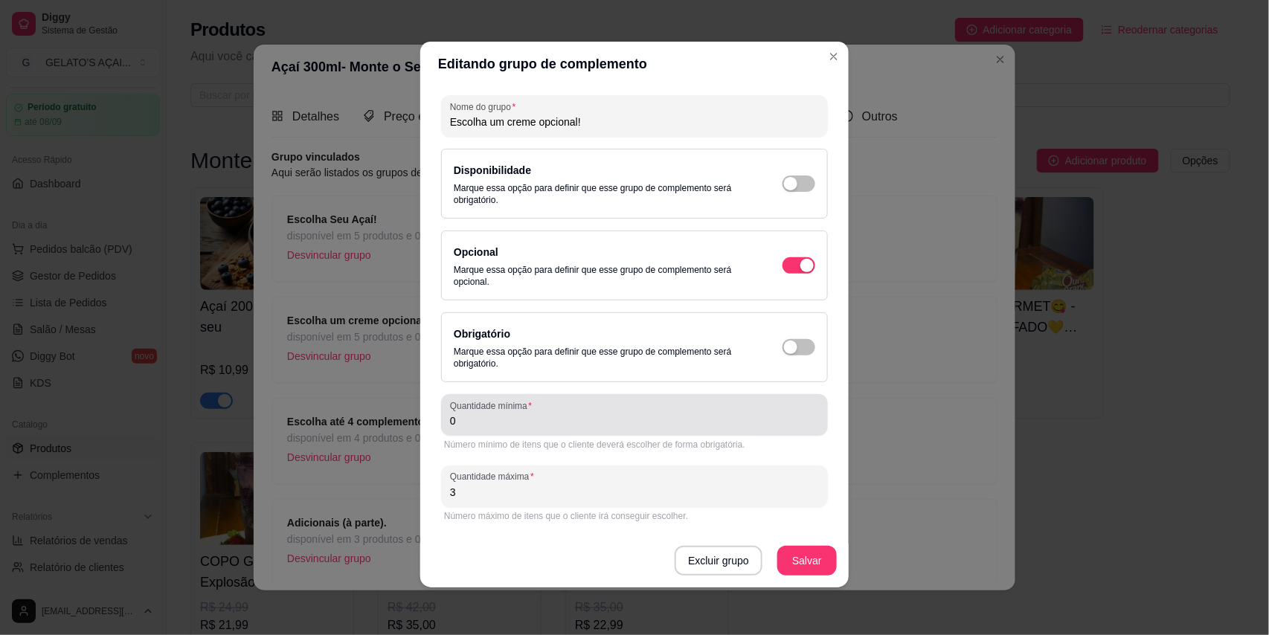
type input "3"
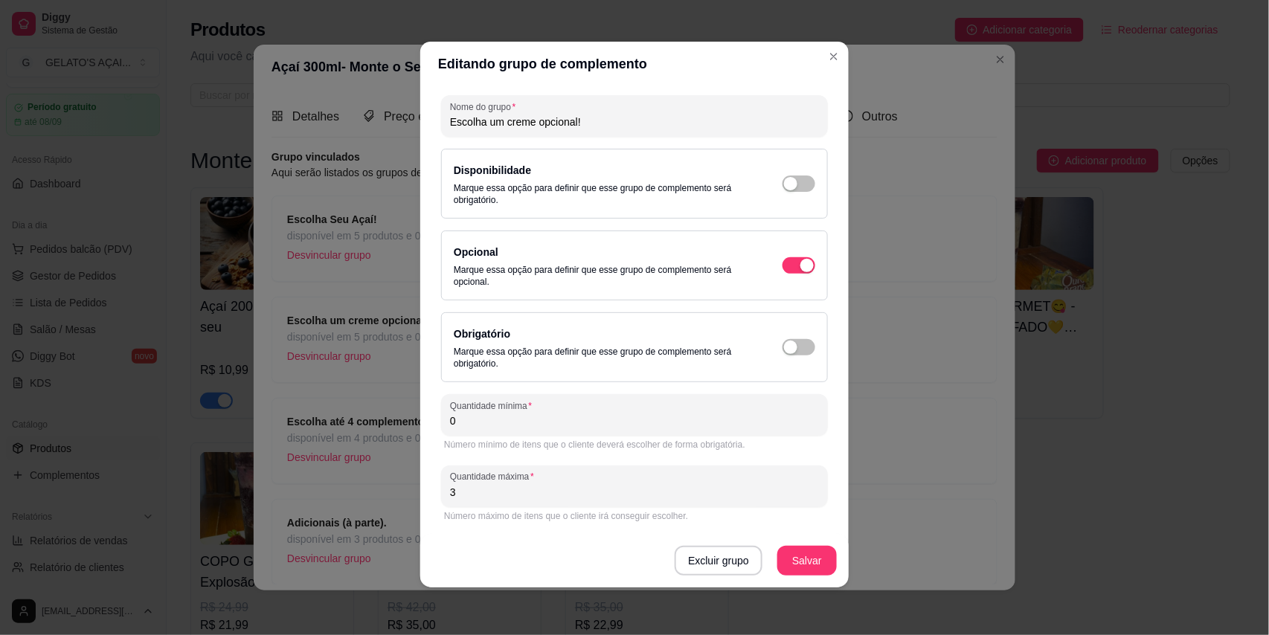
click at [512, 426] on input "0" at bounding box center [634, 421] width 369 height 15
type input "1"
click at [812, 569] on button "Salvar" at bounding box center [807, 561] width 58 height 29
